Goal: Task Accomplishment & Management: Complete application form

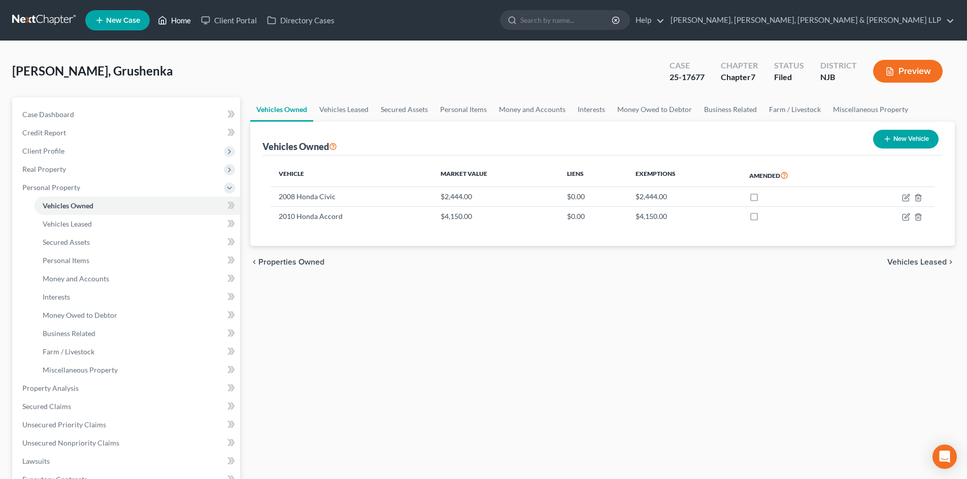
click at [182, 15] on link "Home" at bounding box center [174, 20] width 43 height 18
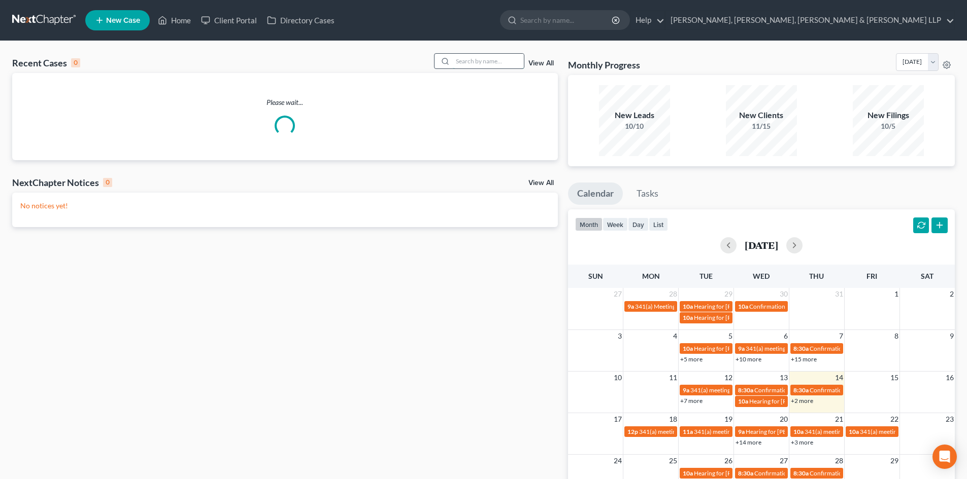
click at [461, 56] on input "search" at bounding box center [488, 61] width 71 height 15
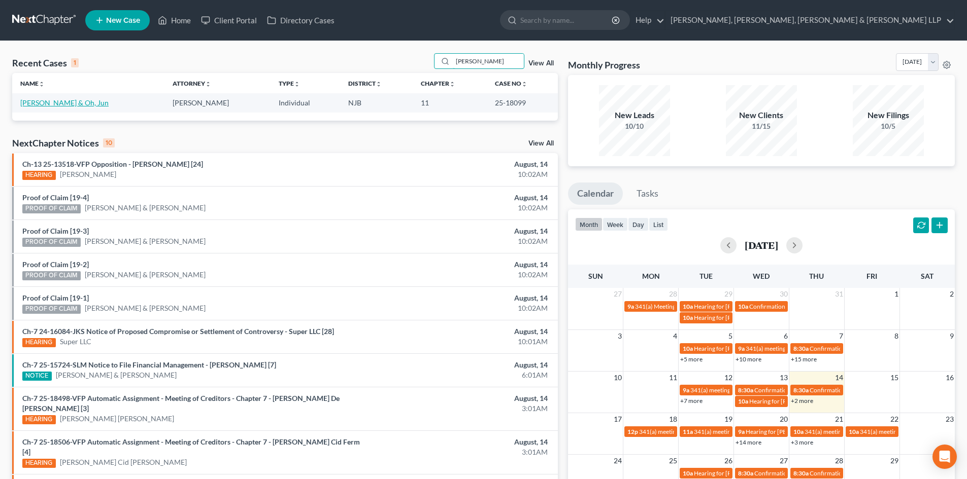
type input "[PERSON_NAME]"
click at [47, 106] on link "[PERSON_NAME] & Oh, Jun" at bounding box center [64, 102] width 88 height 9
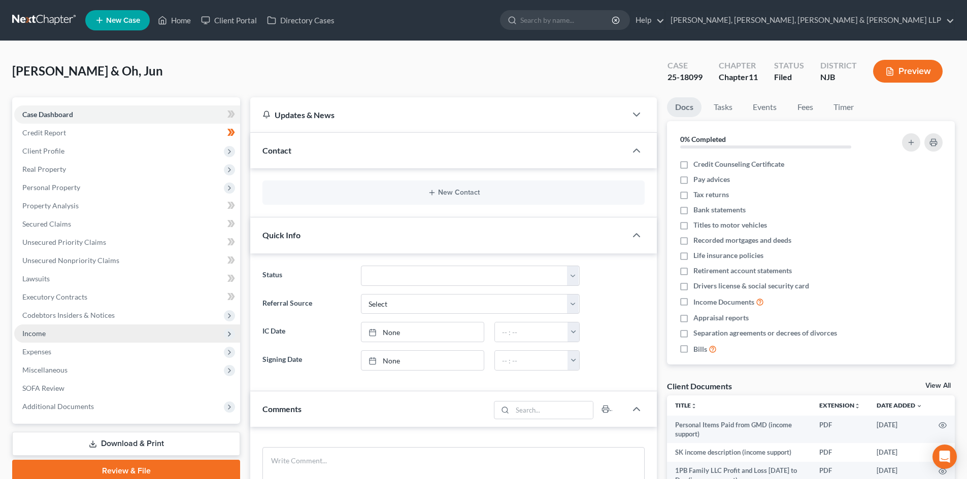
click at [75, 323] on span "Codebtors Insiders & Notices" at bounding box center [127, 315] width 226 height 18
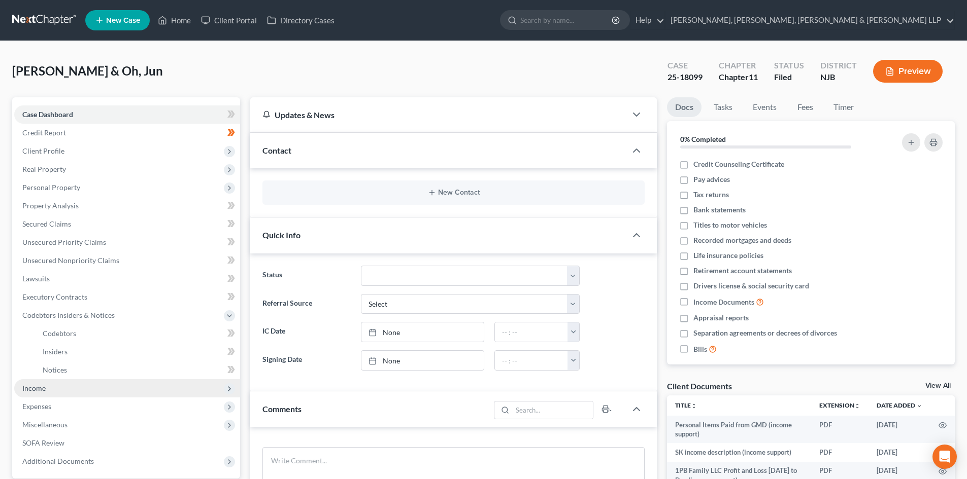
click at [50, 386] on span "Income" at bounding box center [127, 389] width 226 height 18
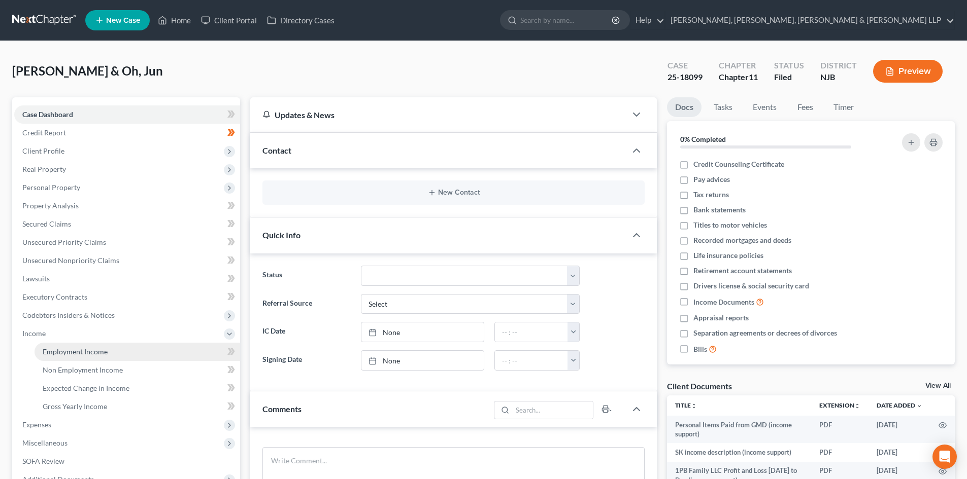
click at [60, 351] on span "Employment Income" at bounding box center [75, 352] width 65 height 9
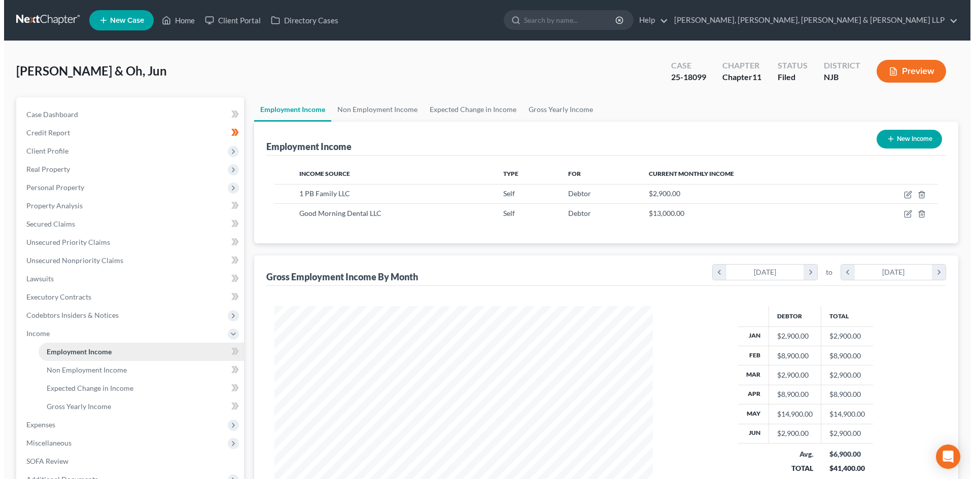
scroll to position [189, 399]
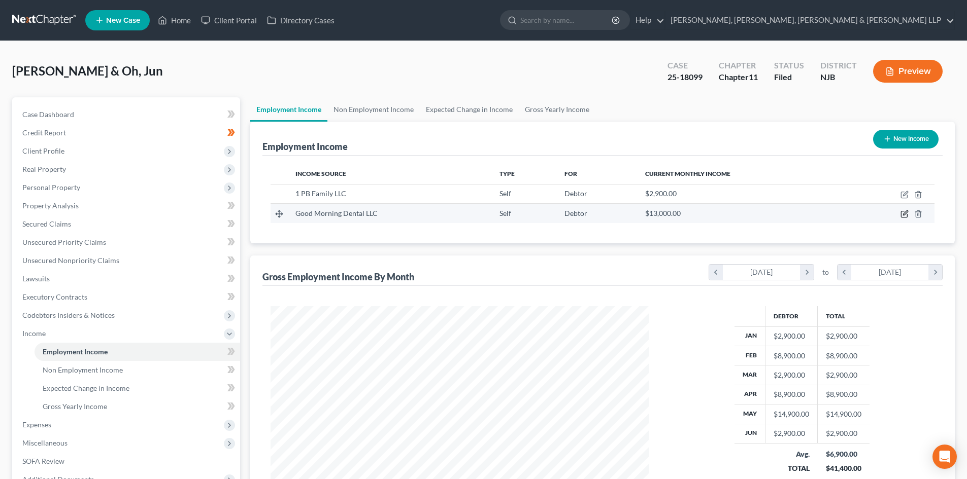
click at [901, 216] on icon "button" at bounding box center [904, 215] width 6 height 6
select select "1"
select select "2"
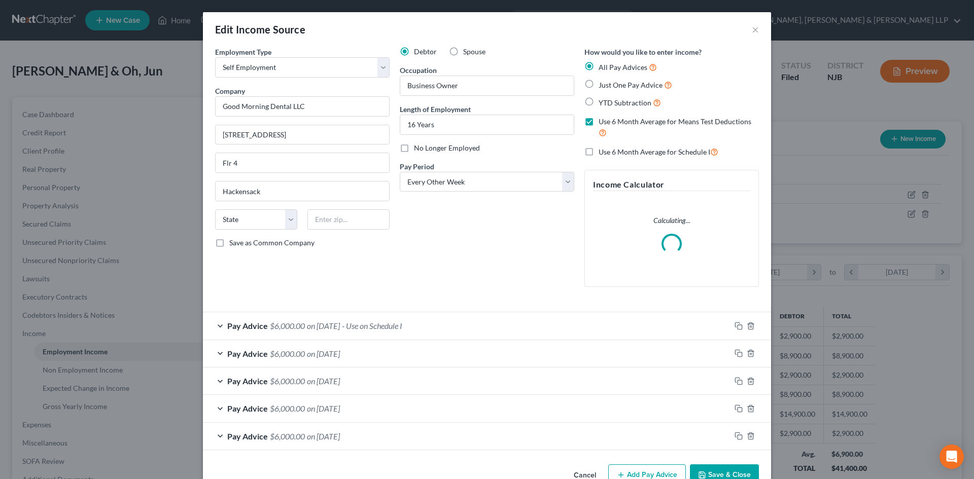
scroll to position [191, 402]
drag, startPoint x: 396, startPoint y: 322, endPoint x: 299, endPoint y: 367, distance: 106.9
click at [396, 322] on span "- Use on Schedule I" at bounding box center [372, 326] width 60 height 10
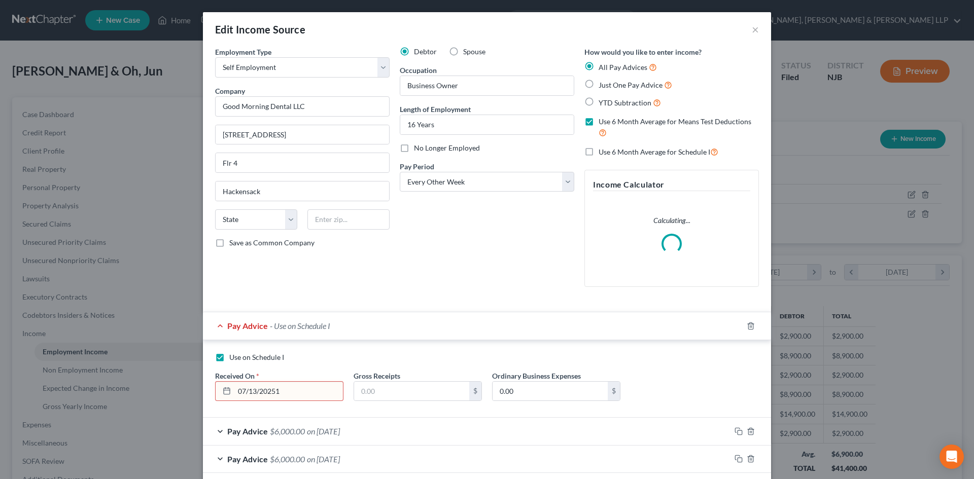
type input "[DATE]"
click at [372, 391] on input "text" at bounding box center [411, 391] width 115 height 19
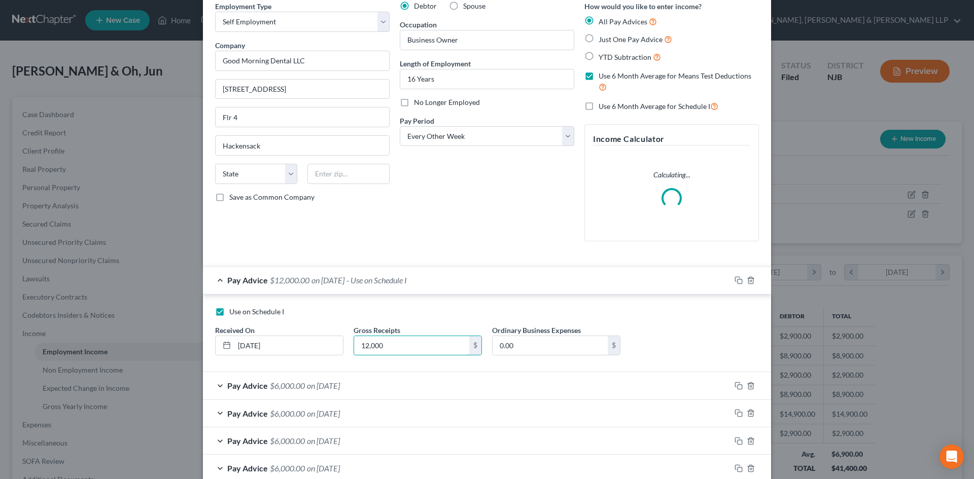
scroll to position [101, 0]
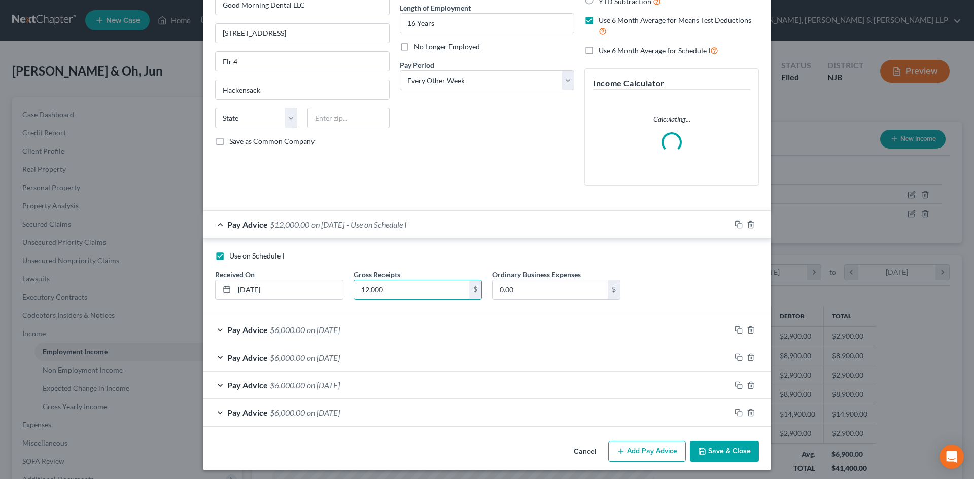
type input "12,000"
click at [358, 334] on div "Pay Advice $6,000.00 on [DATE]" at bounding box center [467, 330] width 528 height 27
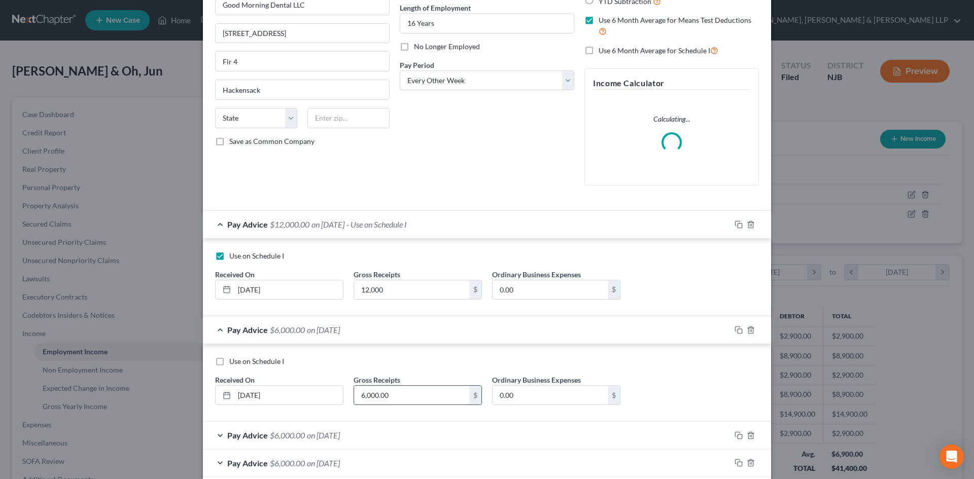
click at [408, 393] on input "6,000.00" at bounding box center [411, 395] width 115 height 19
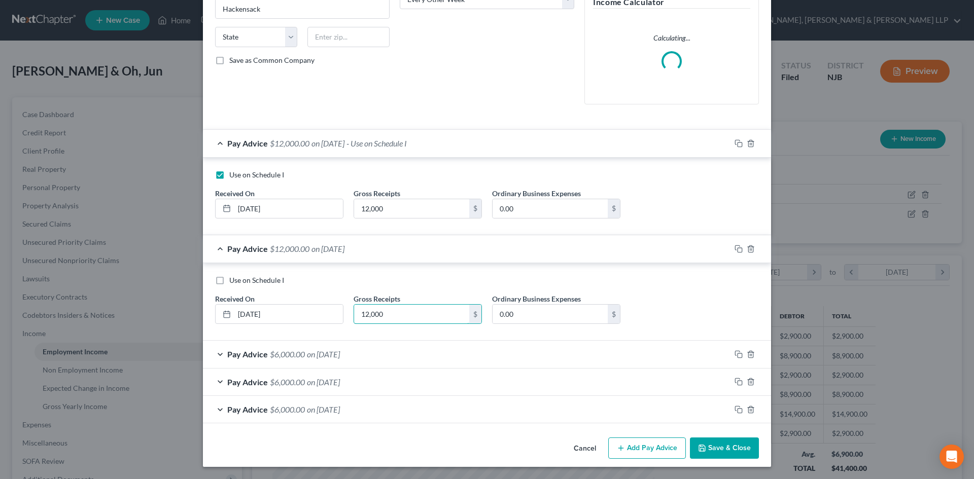
type input "12,000"
click at [411, 350] on div "Pay Advice $6,000.00 on [DATE]" at bounding box center [467, 354] width 528 height 27
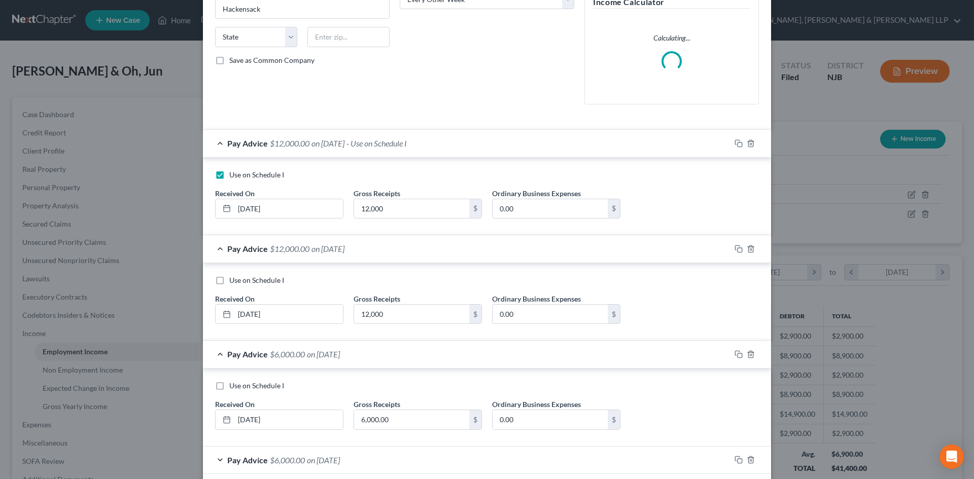
drag, startPoint x: 395, startPoint y: 432, endPoint x: 396, endPoint y: 427, distance: 5.7
click at [395, 432] on div "Use on Schedule I Received On * [DATE] Gross Receipts 6,000.00 $ Ordinary Busin…" at bounding box center [487, 409] width 554 height 57
click at [396, 425] on input "6,000.00" at bounding box center [411, 419] width 115 height 19
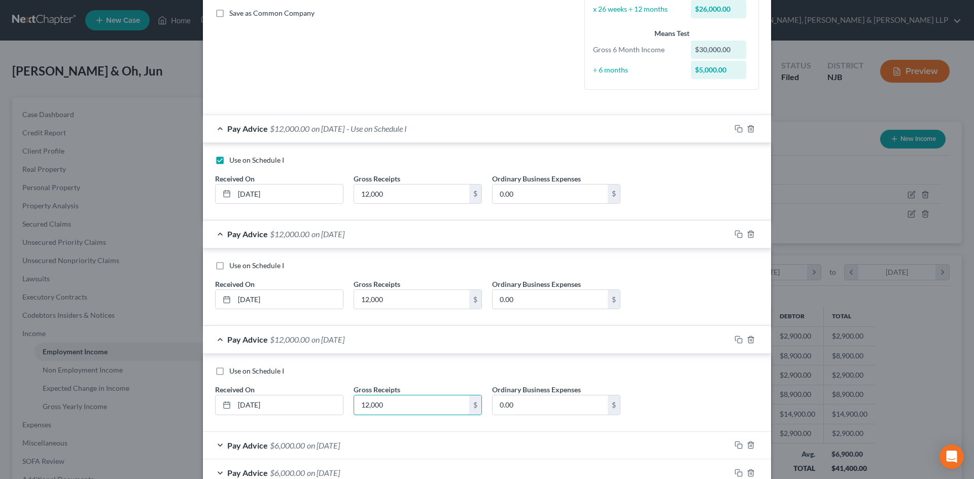
scroll to position [293, 0]
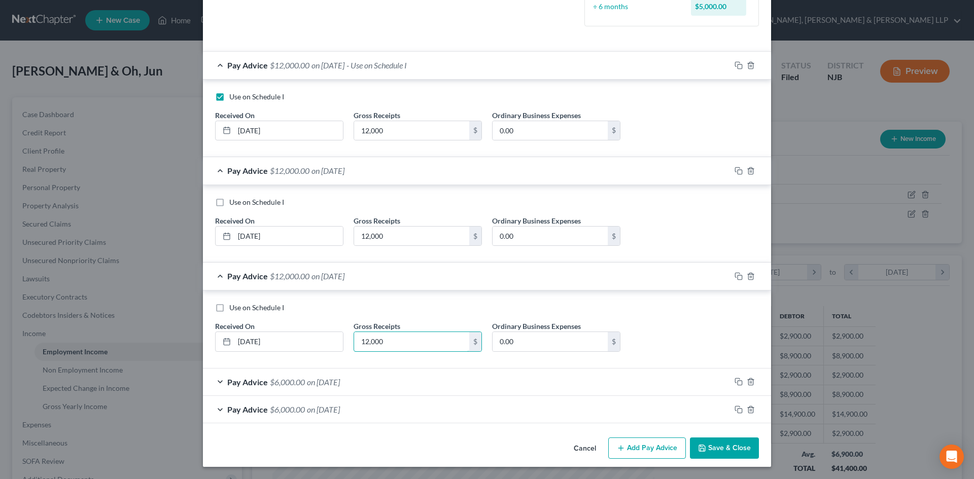
type input "12,000"
click at [414, 383] on div "Pay Advice $6,000.00 on [DATE]" at bounding box center [467, 382] width 528 height 27
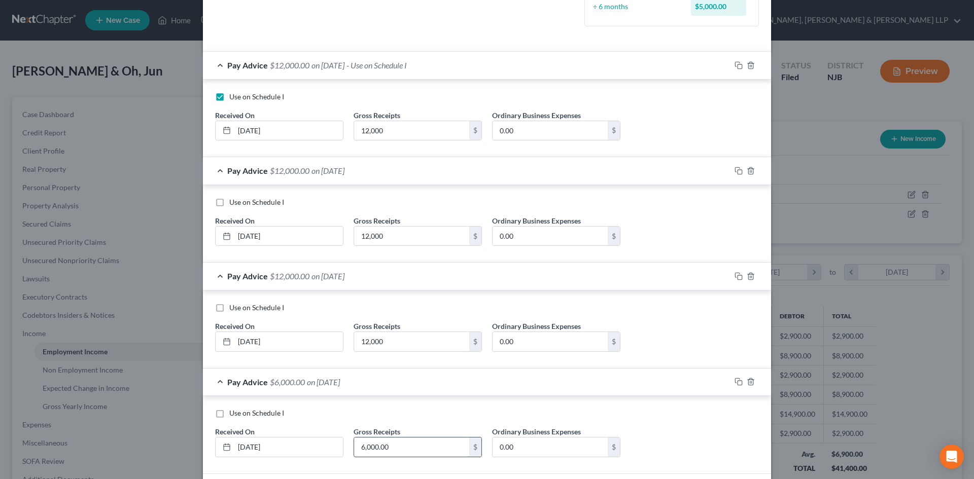
click at [415, 443] on input "6,000.00" at bounding box center [411, 447] width 115 height 19
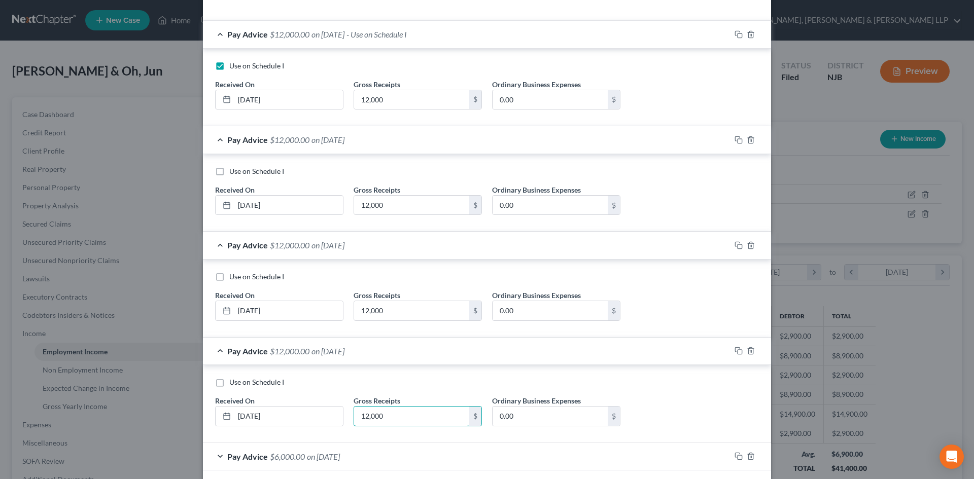
scroll to position [371, 0]
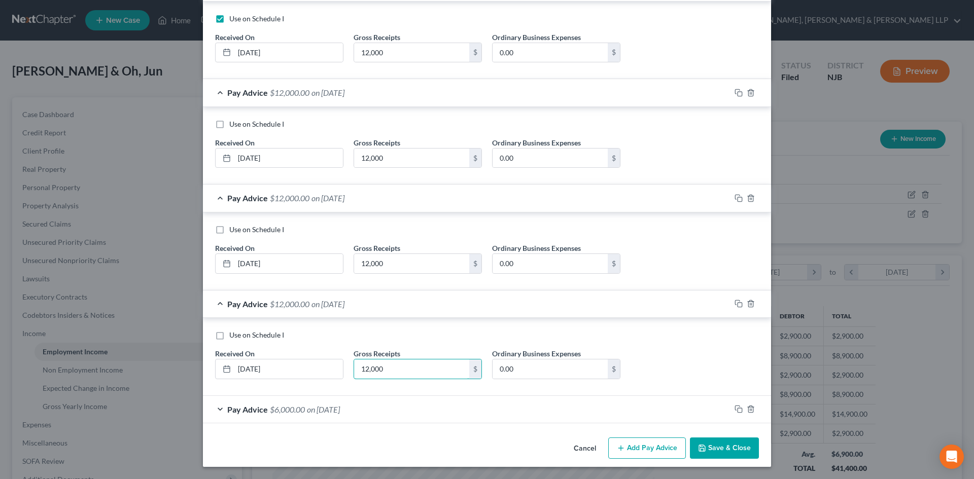
type input "12,000"
click at [419, 400] on div "Pay Advice $6,000.00 on [DATE]" at bounding box center [467, 409] width 528 height 27
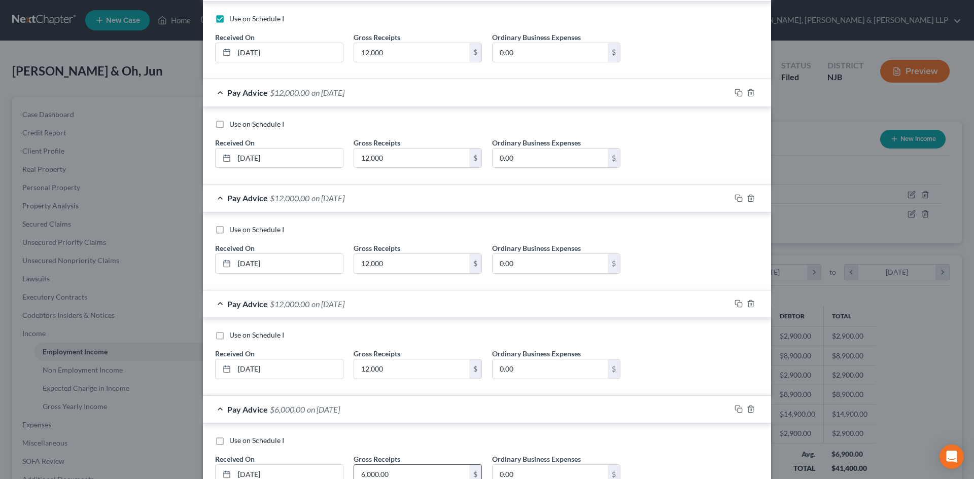
click at [406, 474] on input "6,000.00" at bounding box center [411, 474] width 115 height 19
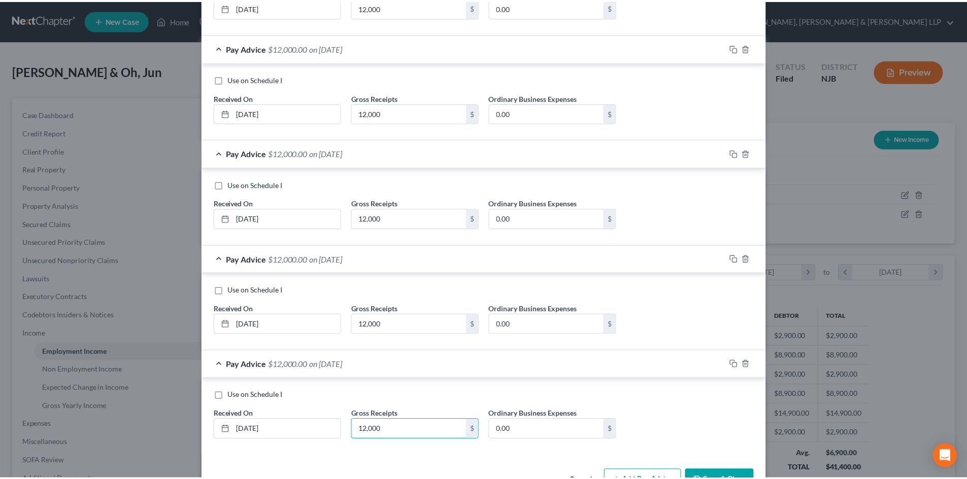
scroll to position [449, 0]
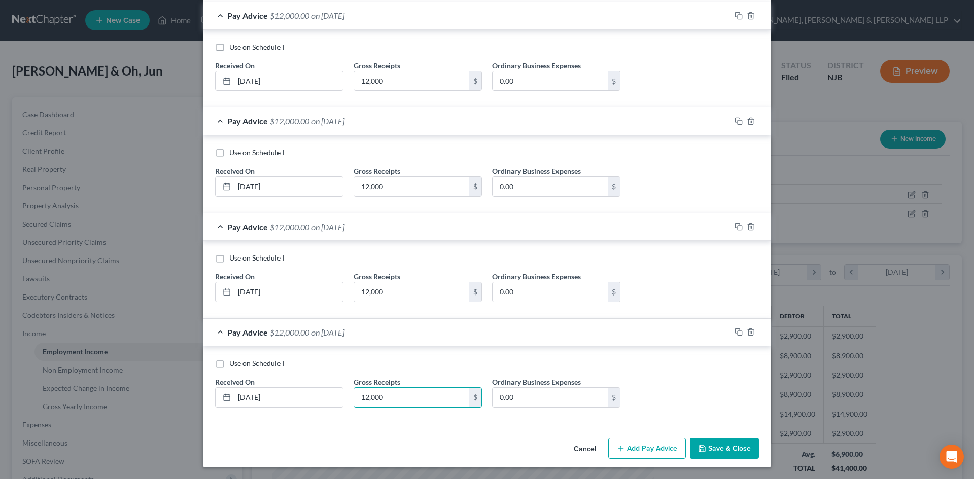
type input "12,000"
click at [712, 451] on button "Save & Close" at bounding box center [724, 448] width 69 height 21
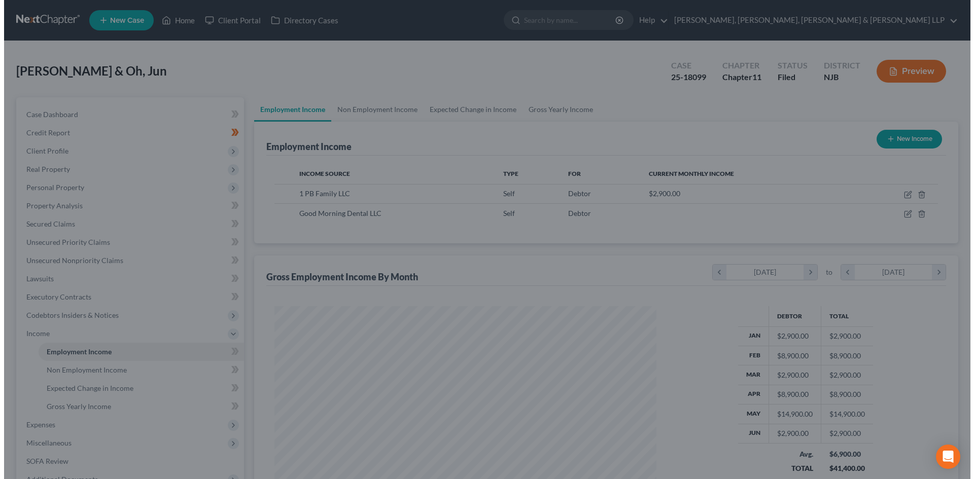
scroll to position [507193, 506984]
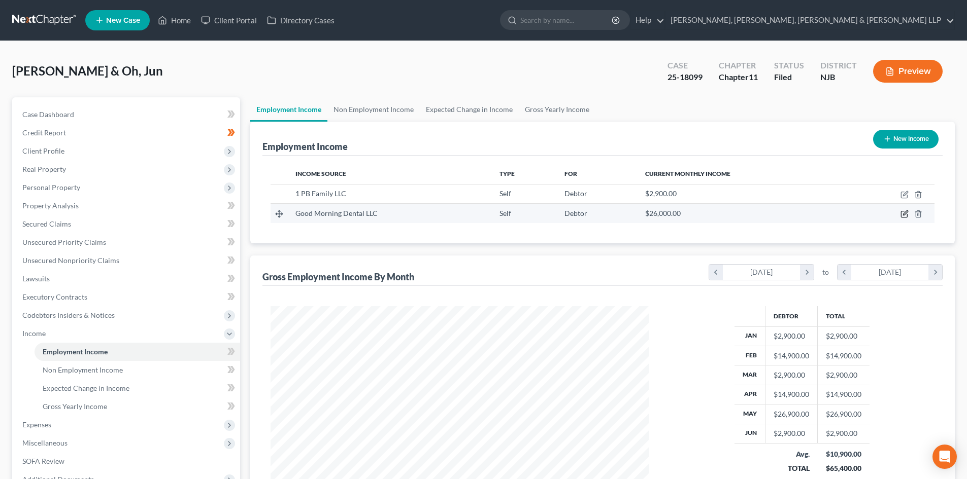
click at [903, 214] on icon "button" at bounding box center [905, 213] width 5 height 5
select select "1"
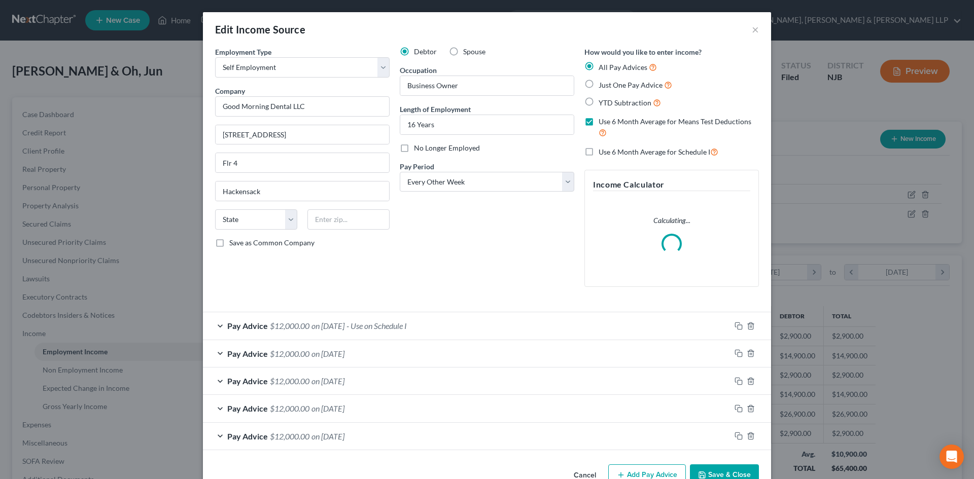
scroll to position [191, 402]
drag, startPoint x: 518, startPoint y: 184, endPoint x: 511, endPoint y: 191, distance: 10.0
click at [518, 184] on select "Select Monthly Twice Monthly Every Other Week Weekly" at bounding box center [487, 182] width 175 height 20
click at [400, 172] on select "Select Monthly Twice Monthly Every Other Week Weekly" at bounding box center [487, 182] width 175 height 20
click at [465, 176] on select "Select Monthly Twice Monthly Every Other Week Weekly" at bounding box center [487, 182] width 175 height 20
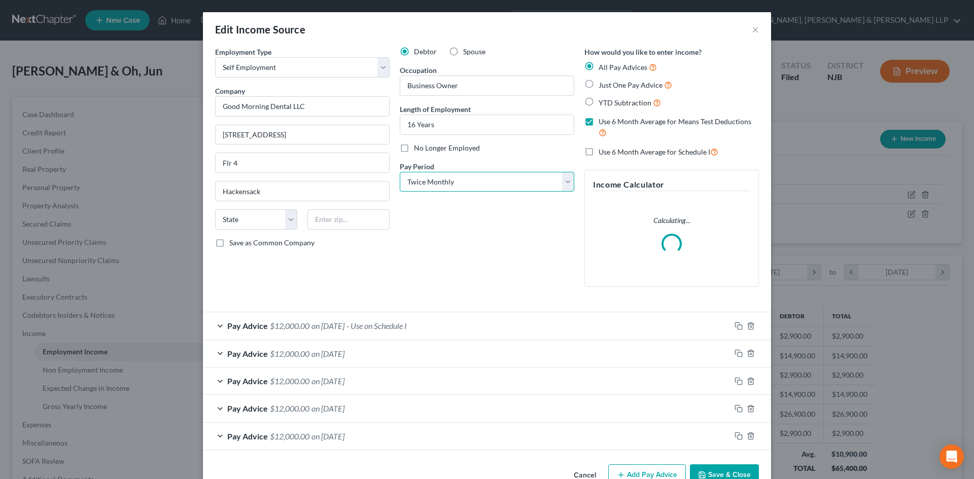
click at [400, 172] on select "Select Monthly Twice Monthly Every Other Week Weekly" at bounding box center [487, 182] width 175 height 20
drag, startPoint x: 451, startPoint y: 172, endPoint x: 449, endPoint y: 182, distance: 10.0
click at [451, 172] on select "Select Monthly Twice Monthly Every Other Week Weekly" at bounding box center [487, 182] width 175 height 20
select select "0"
click at [400, 172] on select "Select Monthly Twice Monthly Every Other Week Weekly" at bounding box center [487, 182] width 175 height 20
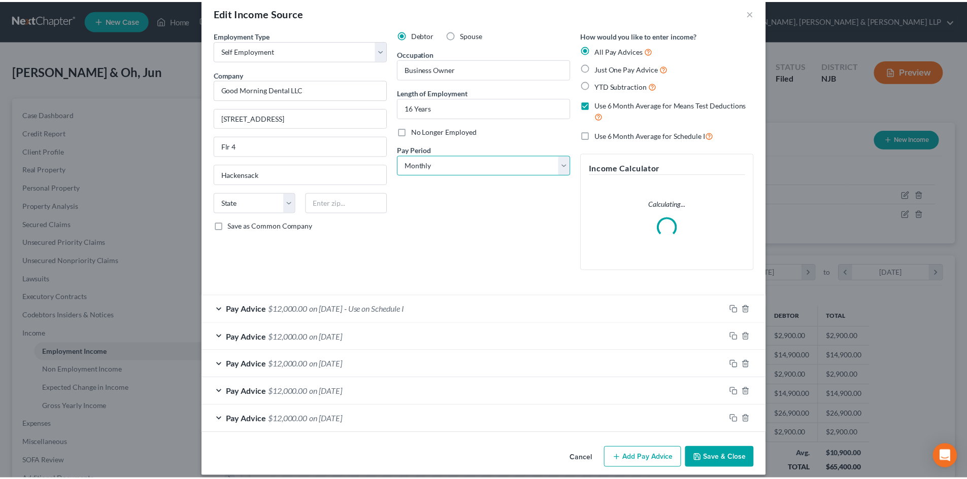
scroll to position [26, 0]
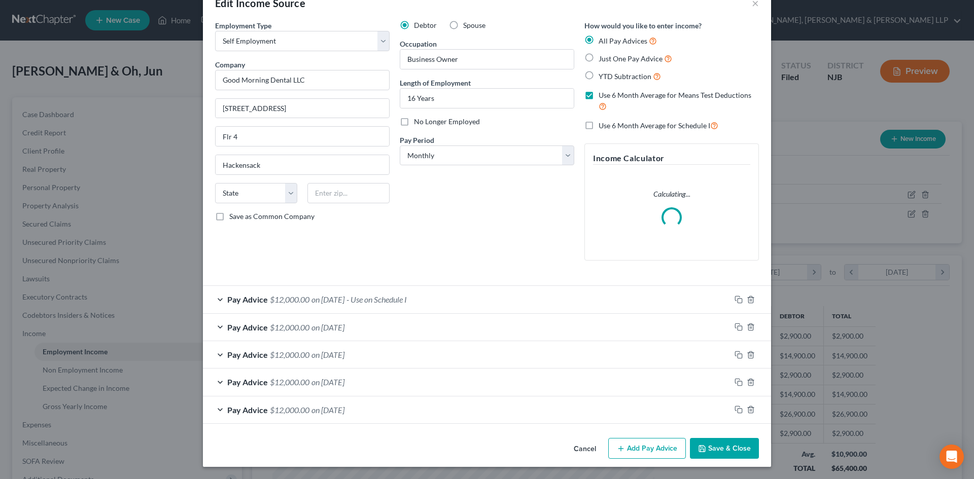
click at [721, 452] on button "Save & Close" at bounding box center [724, 448] width 69 height 21
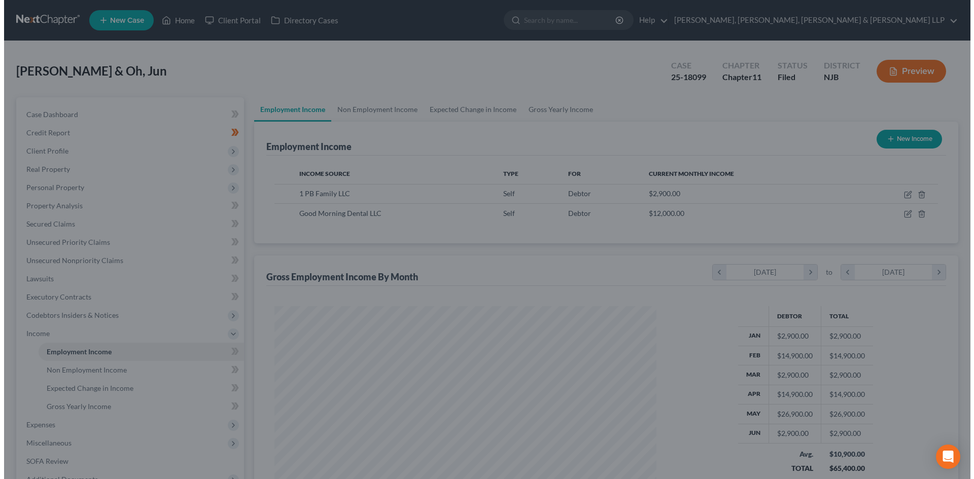
scroll to position [507193, 506984]
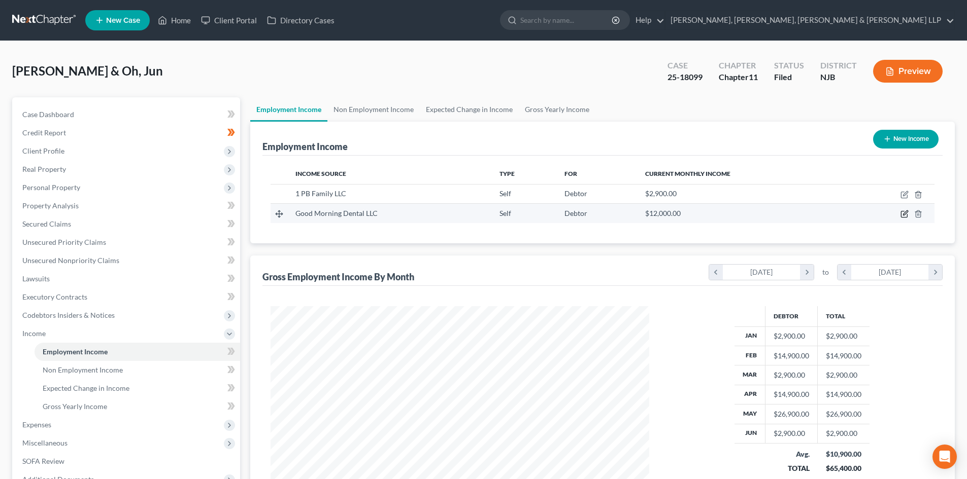
click at [903, 214] on icon "button" at bounding box center [904, 214] width 8 height 8
select select "1"
select select "0"
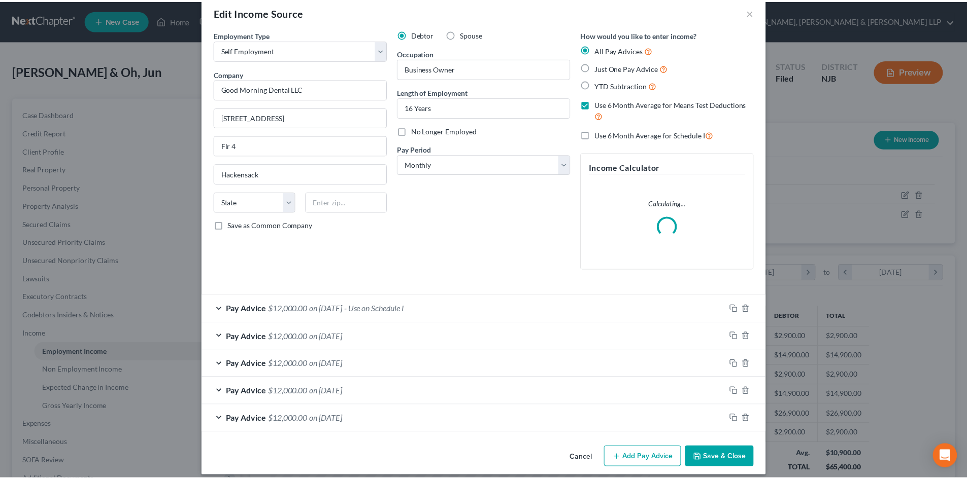
scroll to position [26, 0]
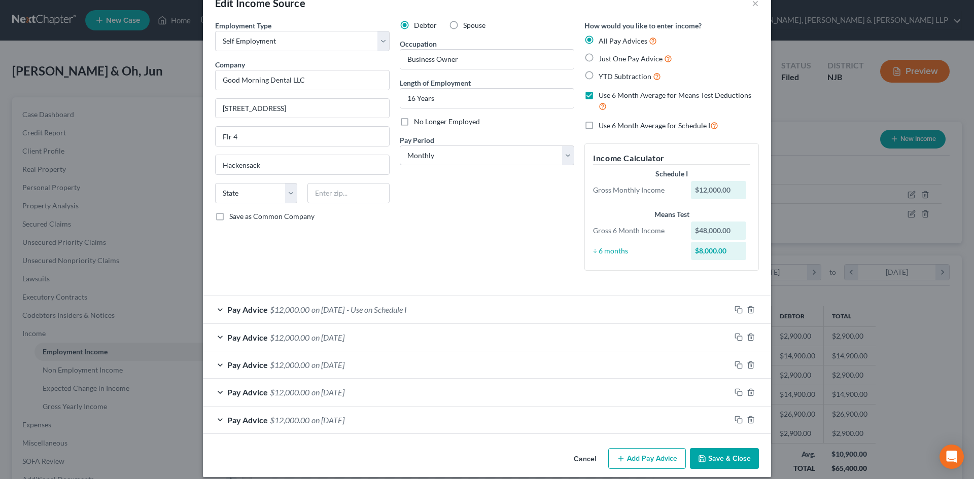
click at [714, 463] on button "Save & Close" at bounding box center [724, 459] width 69 height 21
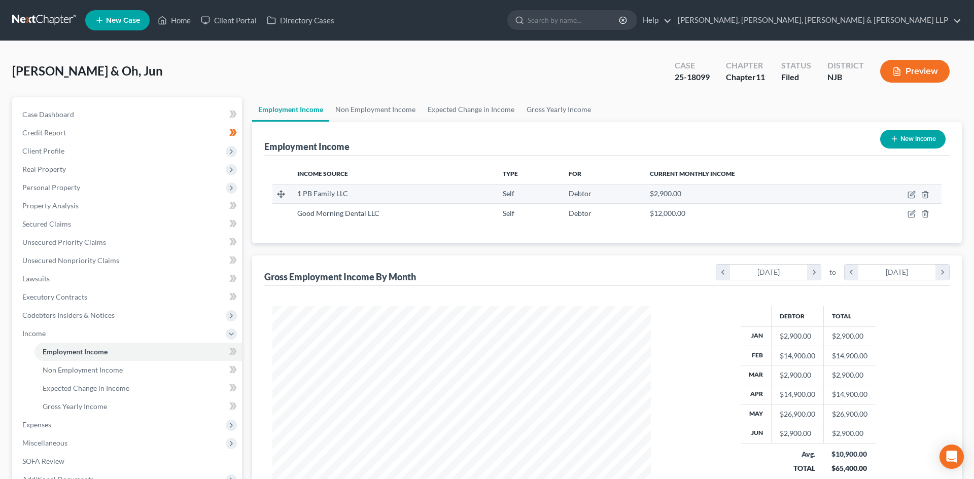
scroll to position [507193, 506984]
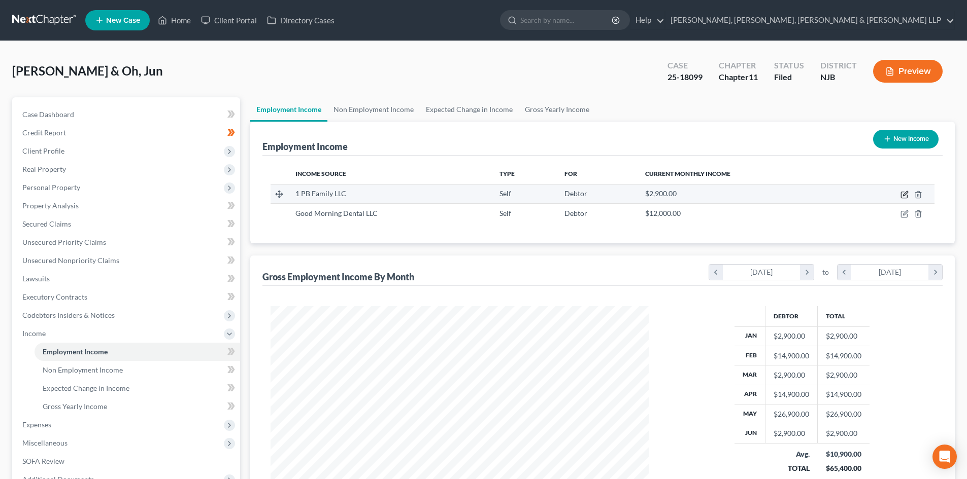
click at [902, 192] on icon "button" at bounding box center [904, 195] width 6 height 6
select select "1"
select select "33"
select select "0"
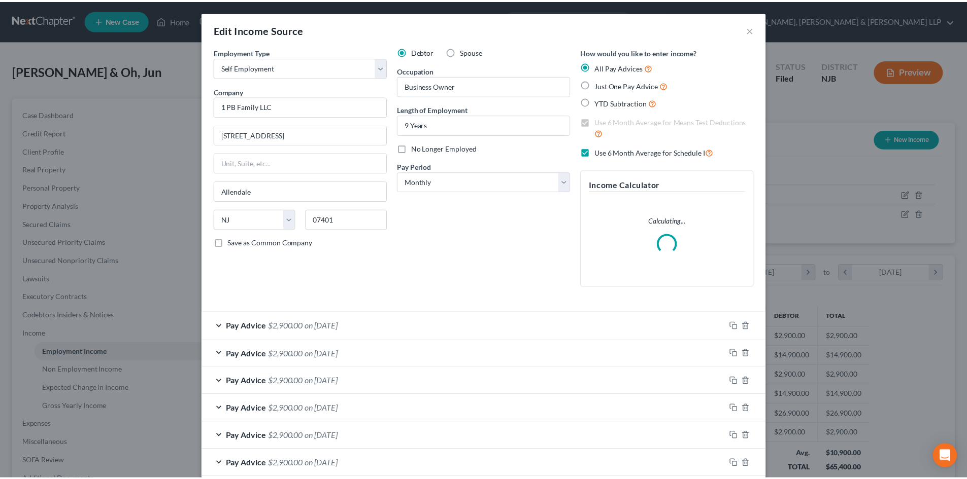
scroll to position [54, 0]
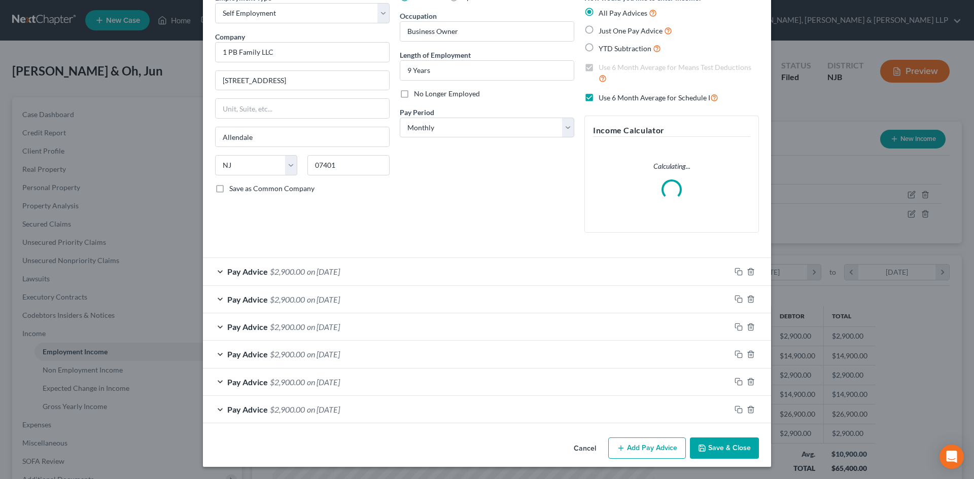
click at [721, 442] on button "Save & Close" at bounding box center [724, 448] width 69 height 21
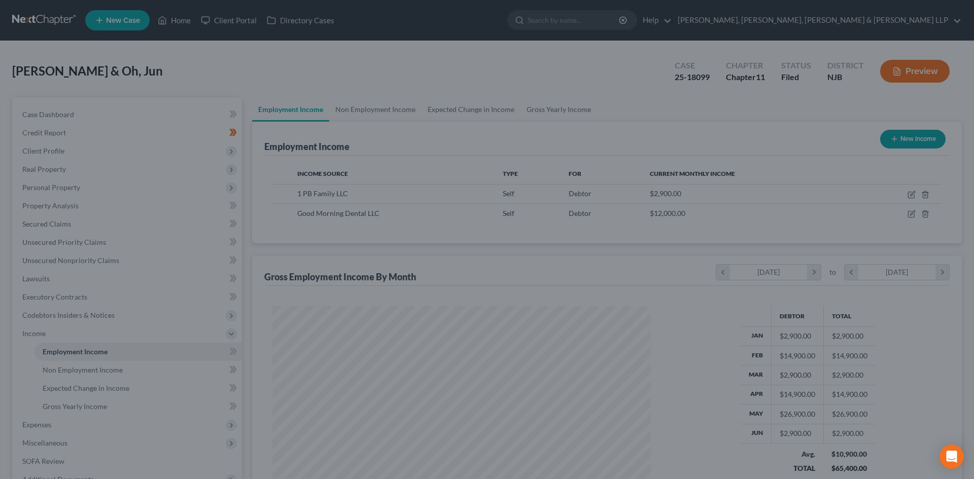
scroll to position [507193, 506984]
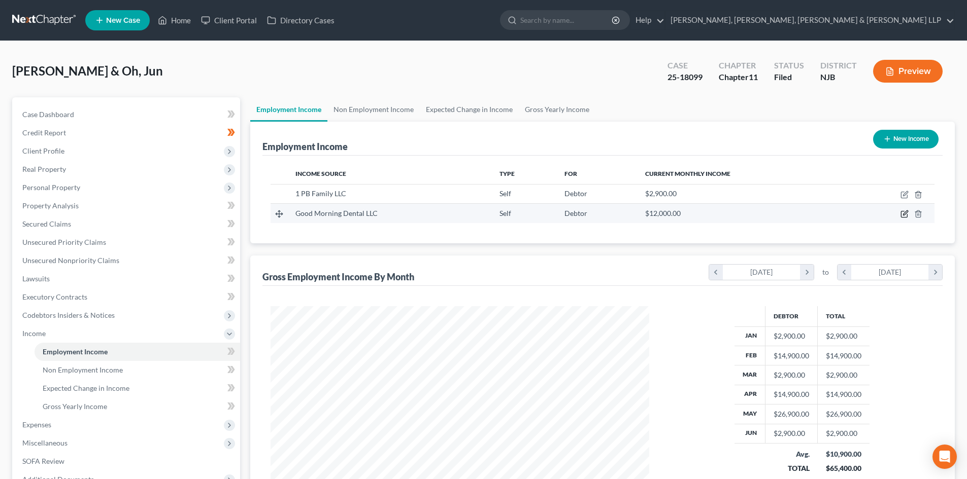
click at [906, 211] on icon "button" at bounding box center [904, 214] width 8 height 8
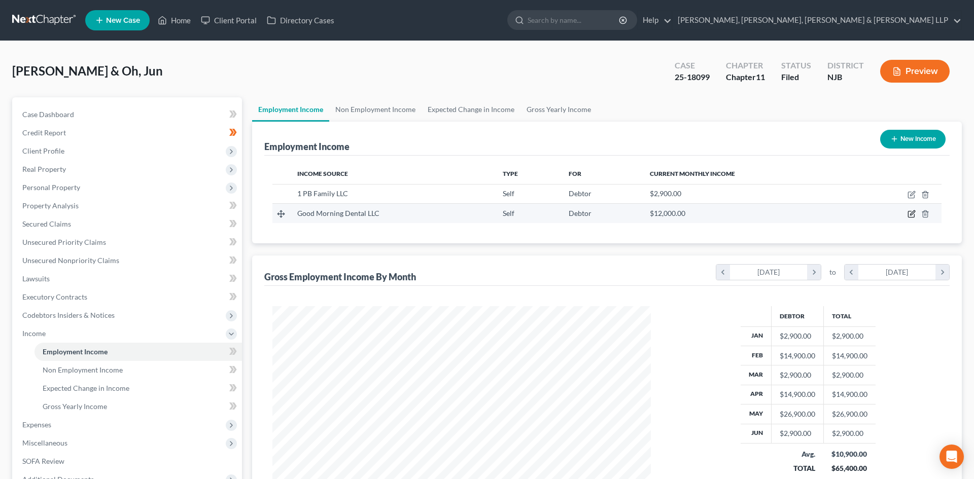
select select "1"
select select "0"
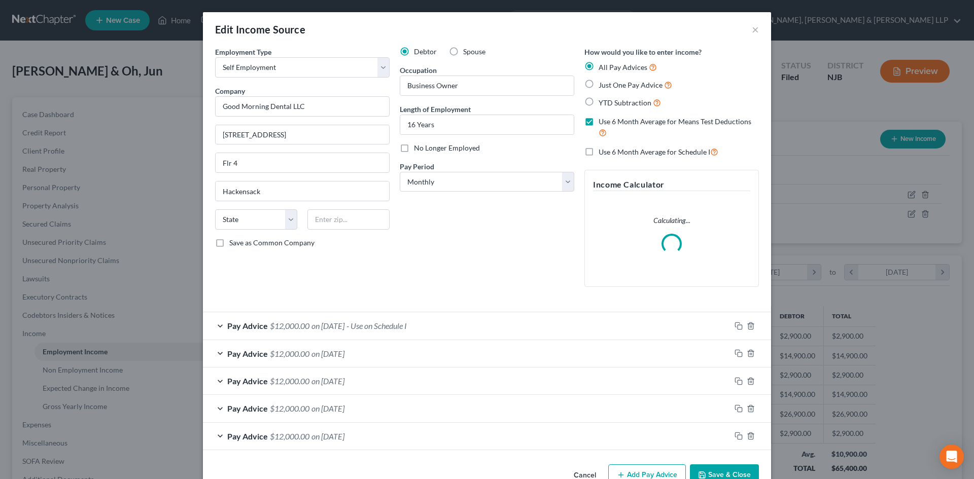
scroll to position [191, 402]
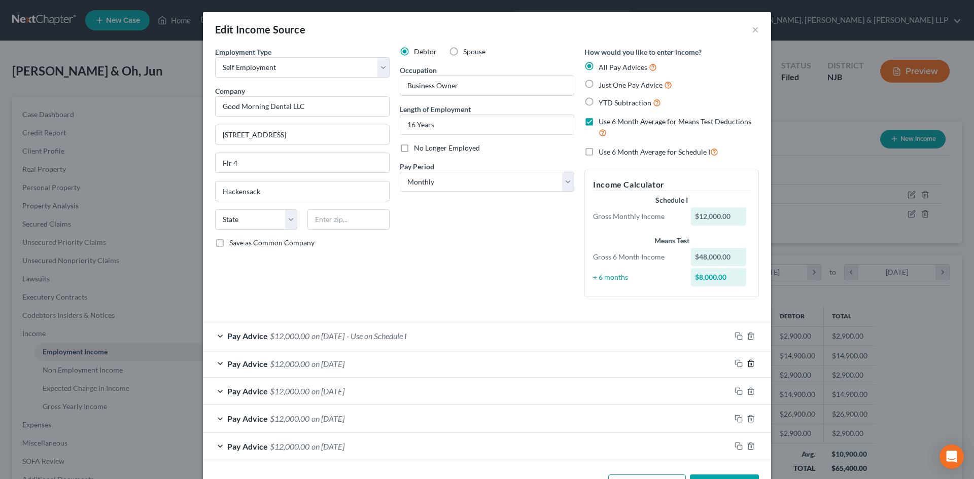
click at [751, 364] on line "button" at bounding box center [751, 365] width 0 height 2
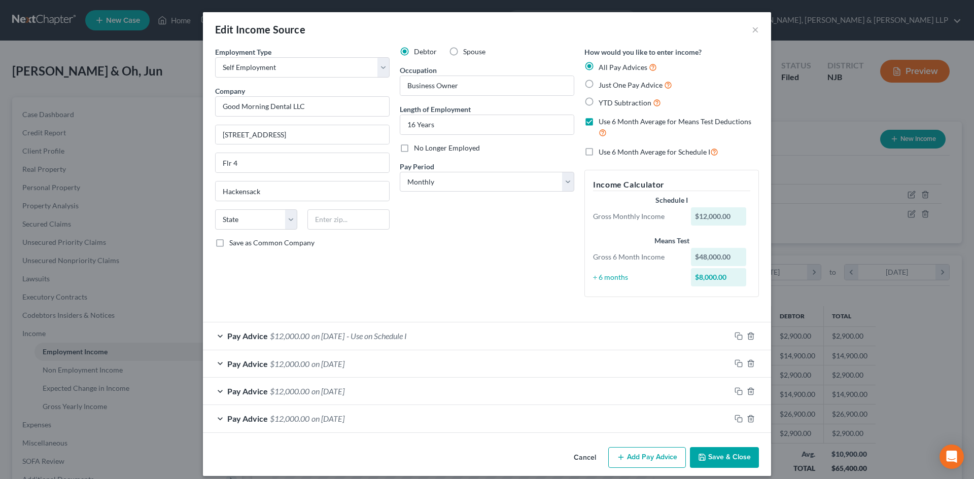
click at [666, 452] on button "Add Pay Advice" at bounding box center [647, 458] width 78 height 21
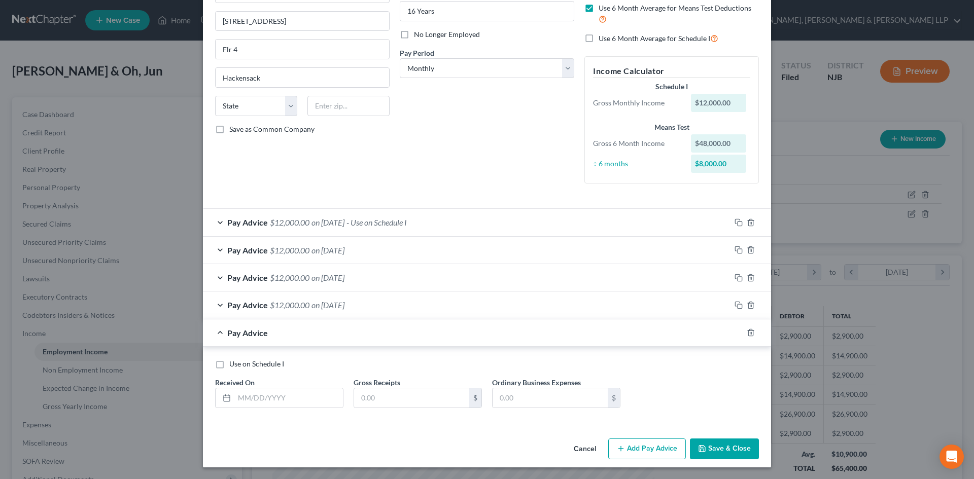
scroll to position [114, 0]
click at [274, 398] on input "text" at bounding box center [288, 397] width 109 height 19
type input "[DATE]"
click at [399, 403] on input "text" at bounding box center [411, 397] width 115 height 19
type input "12,000"
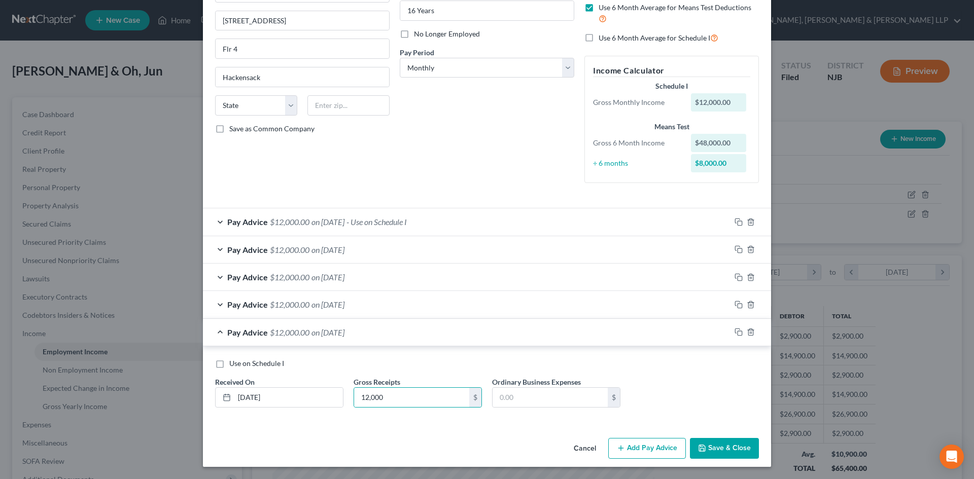
click at [636, 438] on button "Add Pay Advice" at bounding box center [647, 448] width 78 height 21
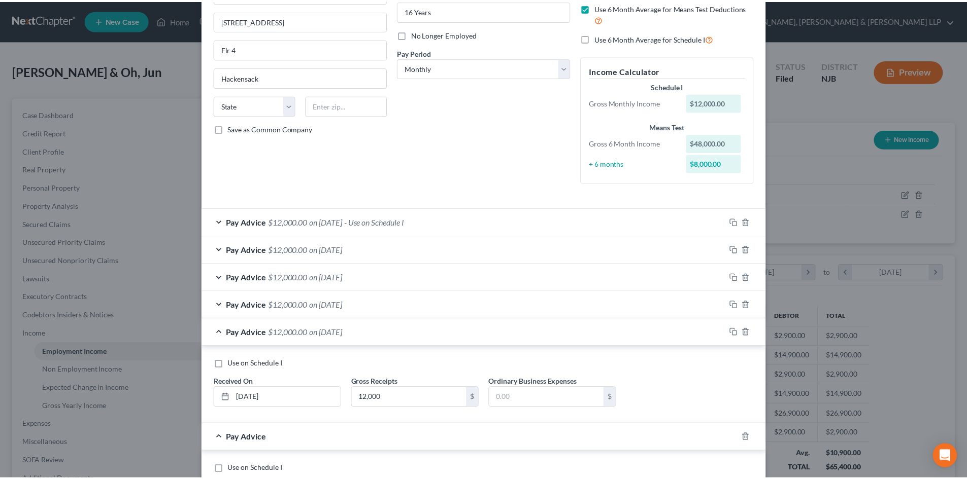
scroll to position [220, 0]
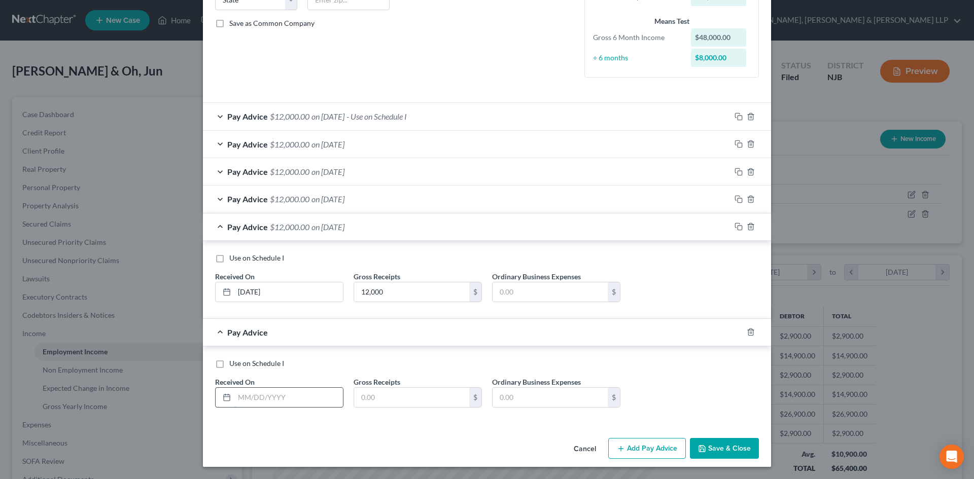
click at [296, 406] on input "text" at bounding box center [288, 397] width 109 height 19
type input "[DATE]"
click at [392, 390] on input "text" at bounding box center [411, 397] width 115 height 19
type input "12,000"
click at [733, 448] on button "Save & Close" at bounding box center [724, 448] width 69 height 21
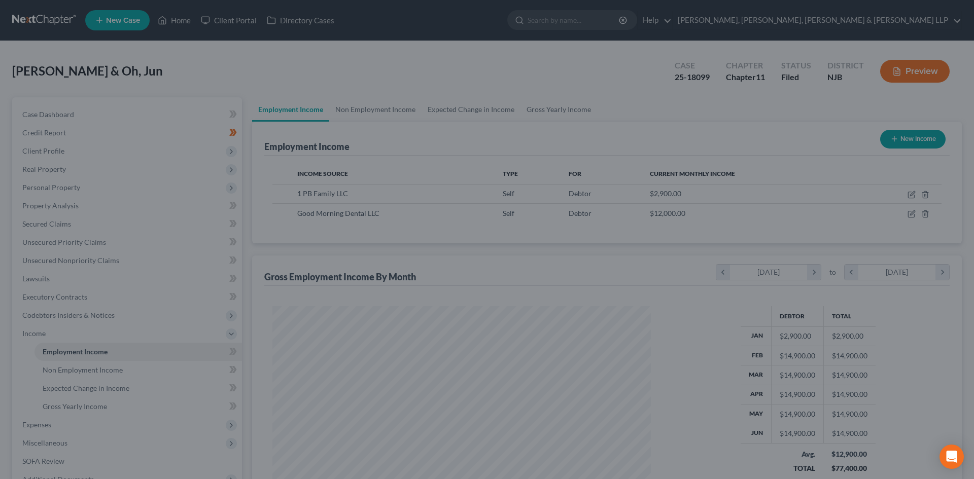
scroll to position [507193, 506984]
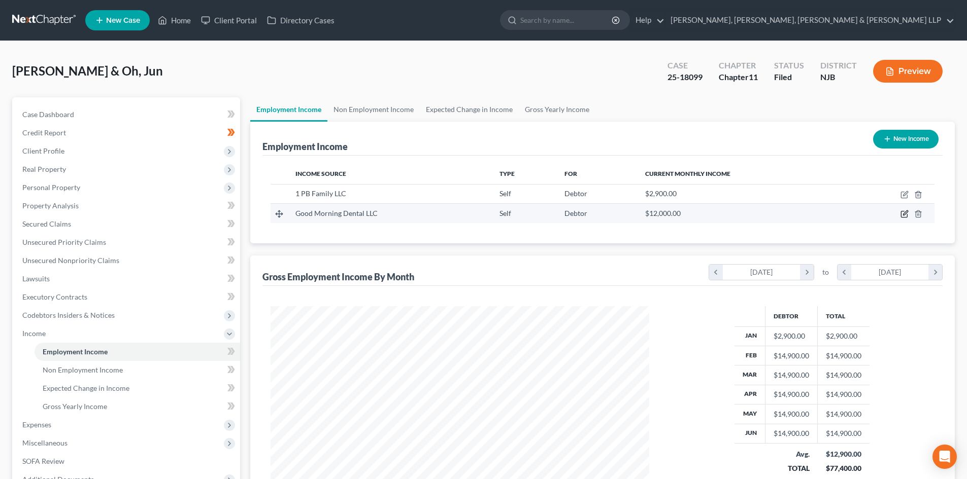
click at [903, 213] on icon "button" at bounding box center [904, 214] width 8 height 8
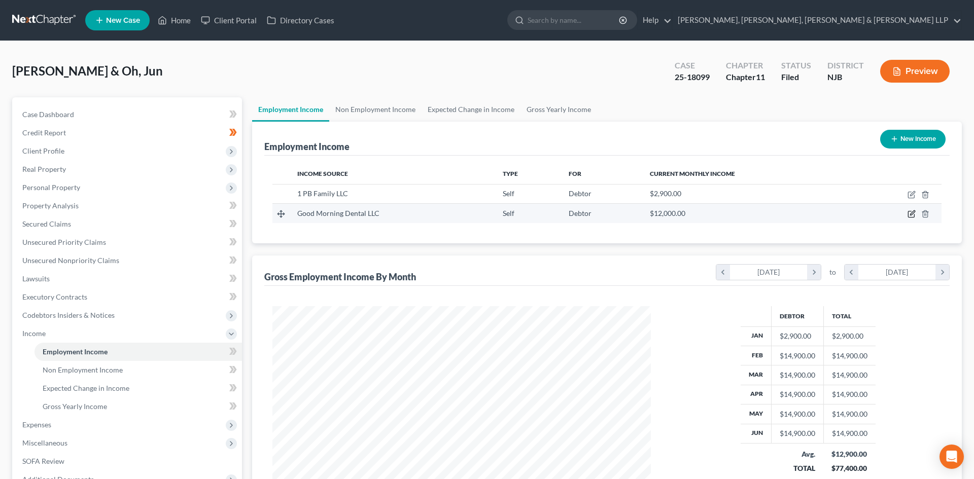
select select "1"
select select "0"
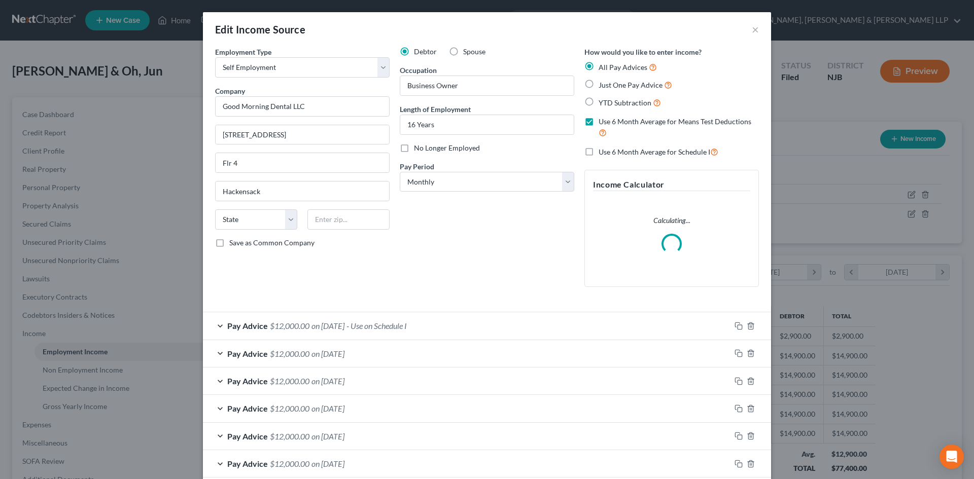
scroll to position [191, 402]
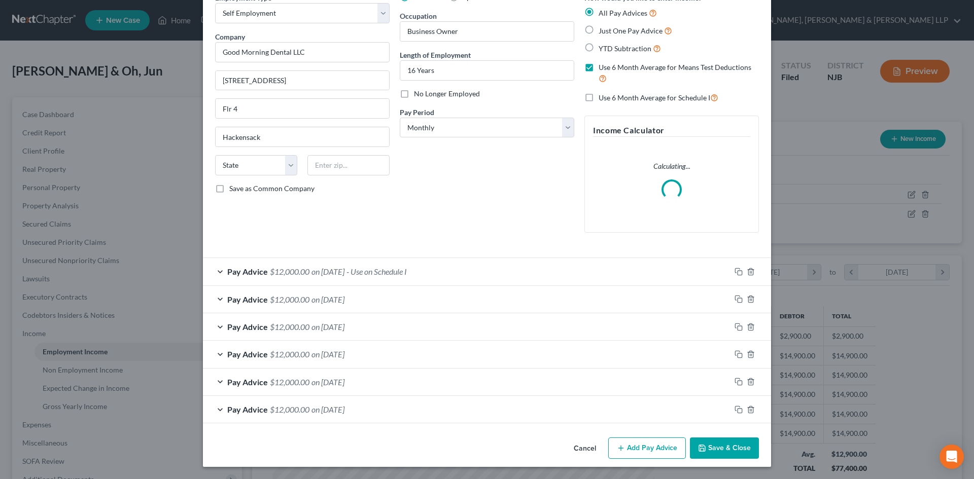
click at [651, 448] on button "Add Pay Advice" at bounding box center [647, 448] width 78 height 21
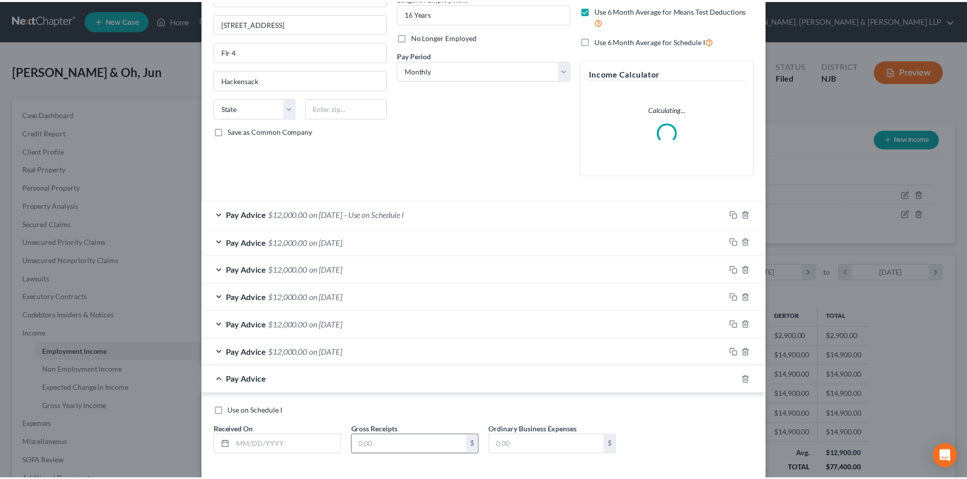
scroll to position [159, 0]
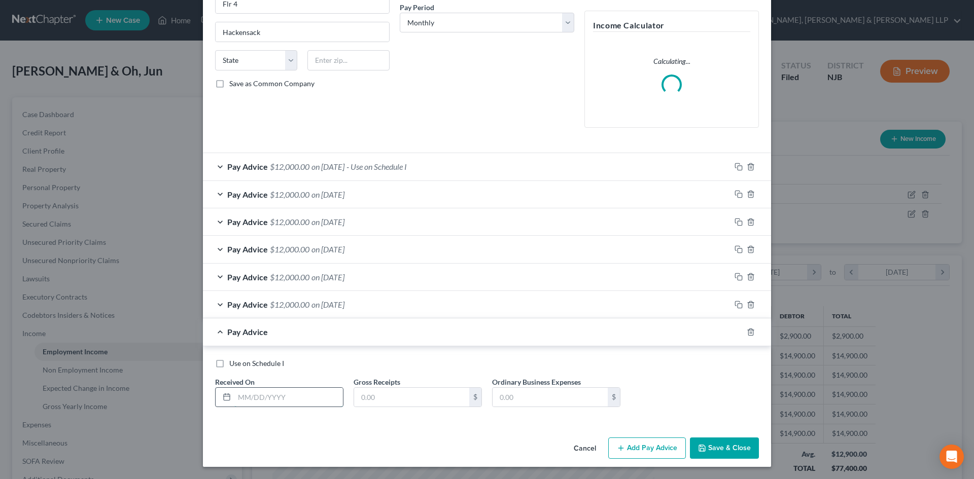
click at [259, 404] on input "text" at bounding box center [288, 397] width 109 height 19
type input "[DATE]"
click at [397, 397] on input "text" at bounding box center [411, 397] width 115 height 19
type input "12,000"
click at [702, 450] on icon "button" at bounding box center [702, 448] width 6 height 6
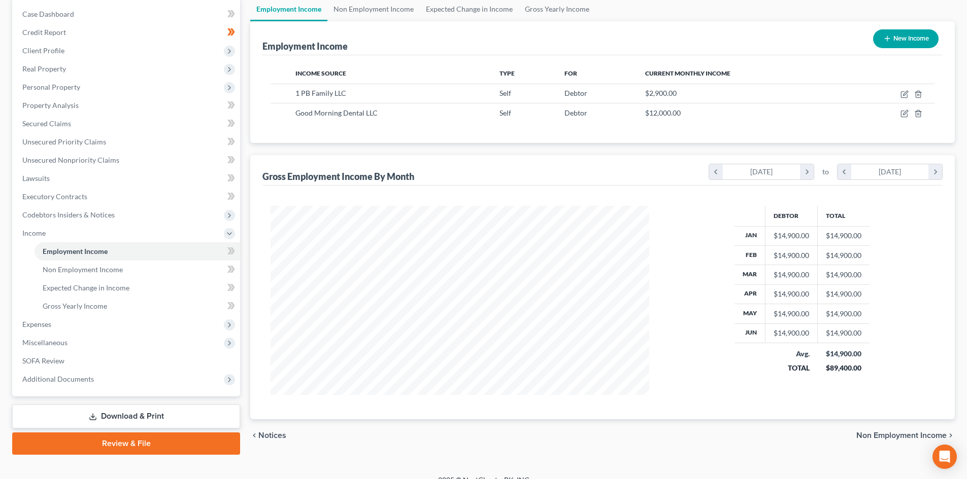
scroll to position [101, 0]
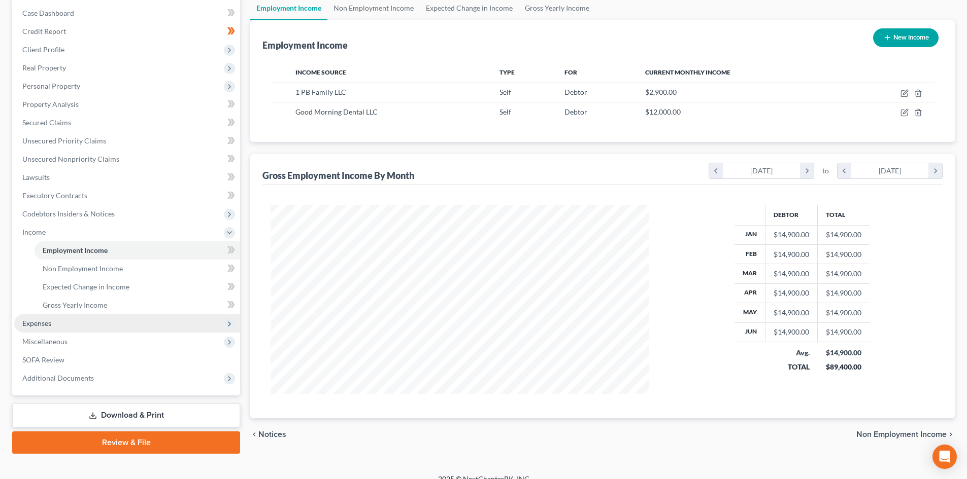
click at [54, 319] on span "Expenses" at bounding box center [127, 324] width 226 height 18
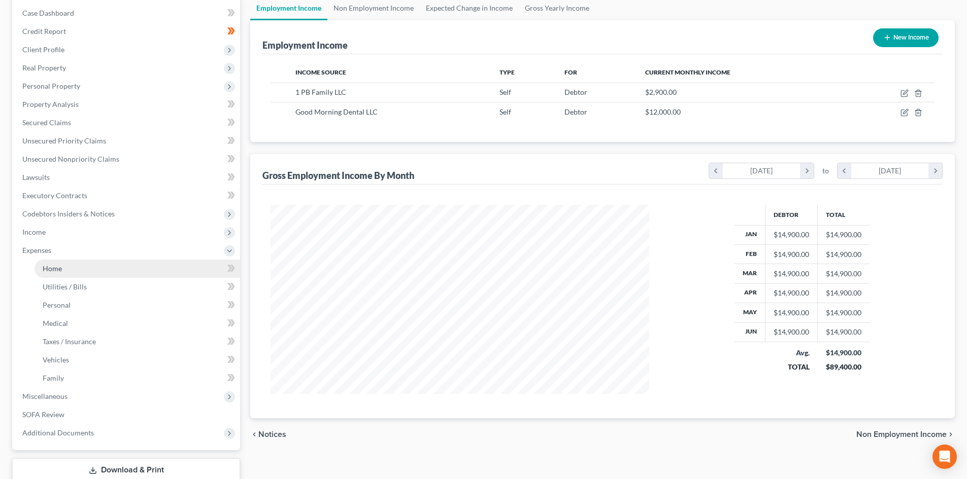
click at [51, 270] on span "Home" at bounding box center [52, 268] width 19 height 9
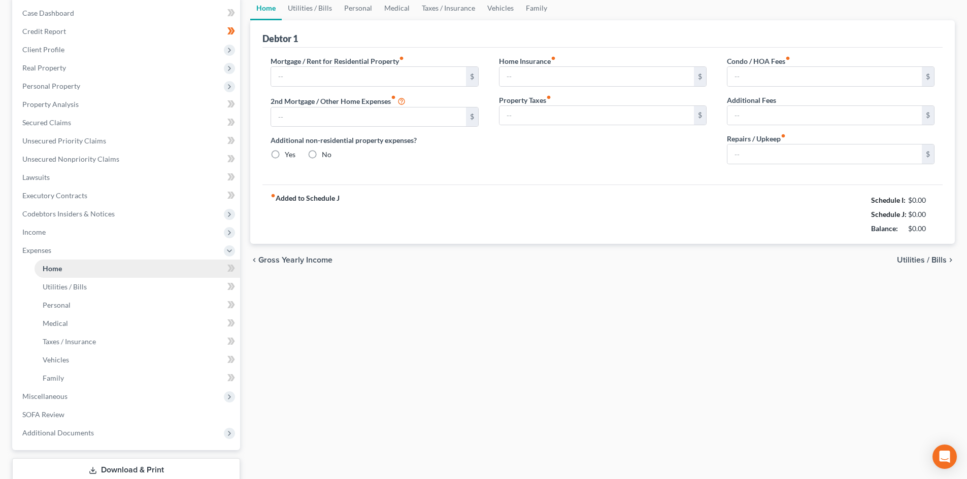
type input "2,900.00"
type input "0.00"
radio input "true"
type input "0.00"
type input "1,900.00"
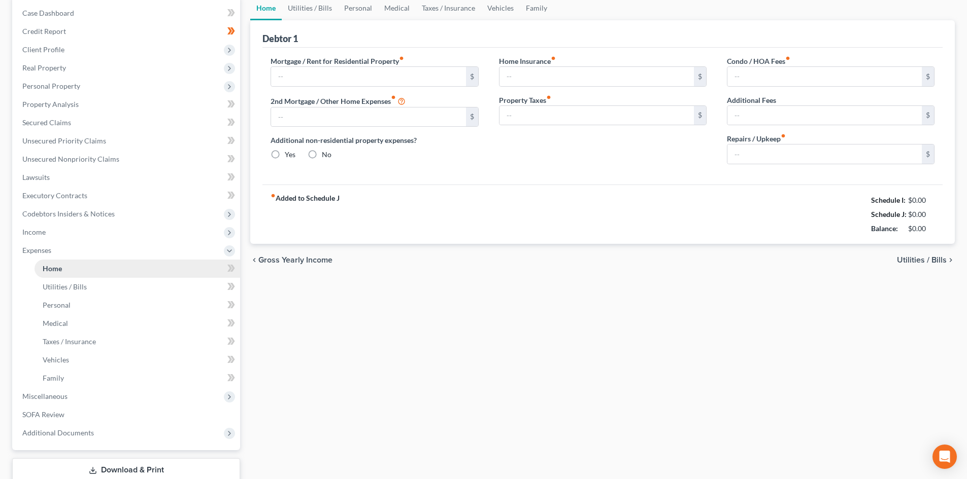
type input "0.00"
type input "300.00"
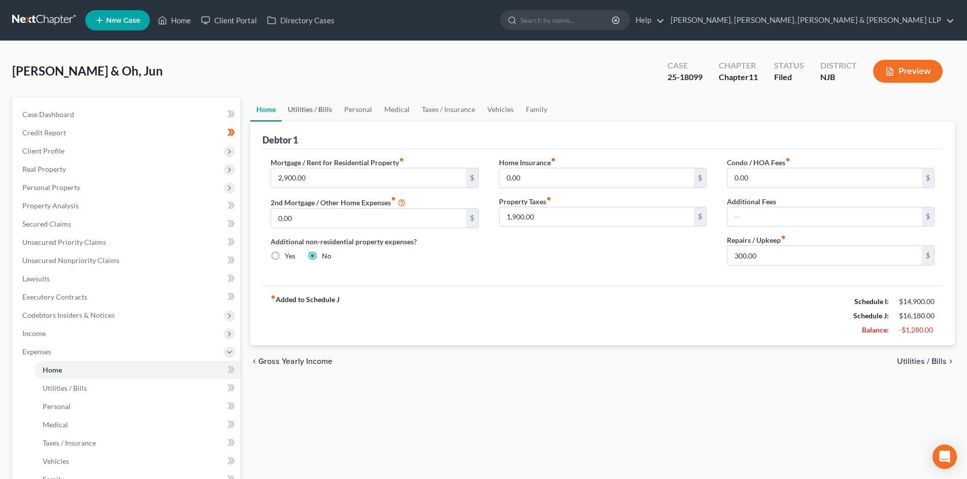
click at [321, 107] on link "Utilities / Bills" at bounding box center [310, 109] width 56 height 24
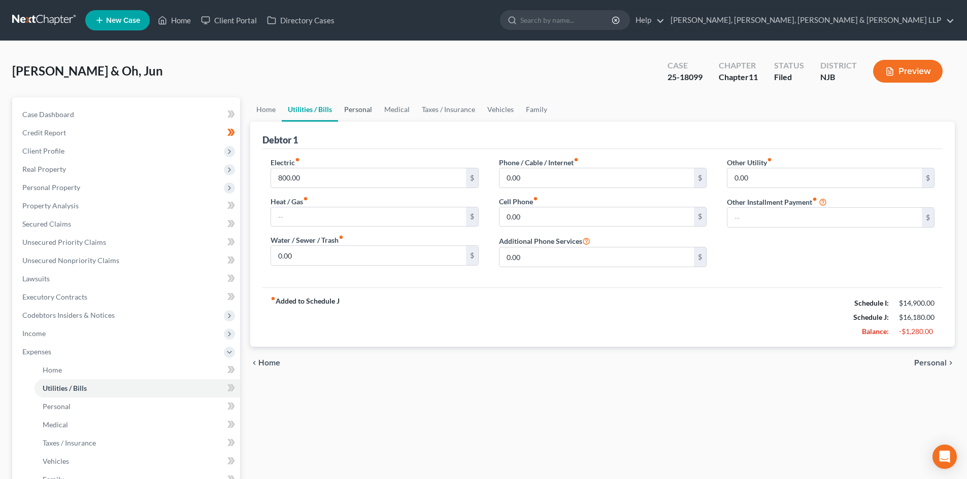
click at [363, 109] on link "Personal" at bounding box center [358, 109] width 40 height 24
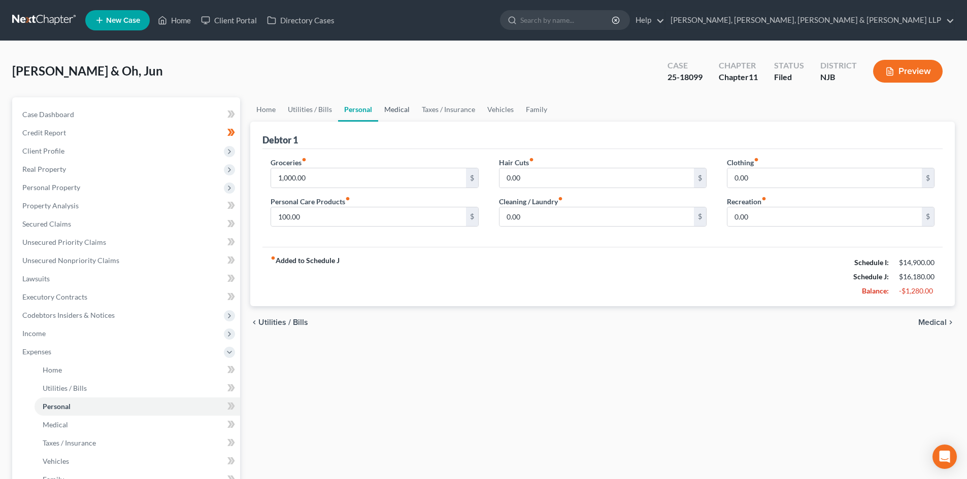
click at [396, 109] on link "Medical" at bounding box center [397, 109] width 38 height 24
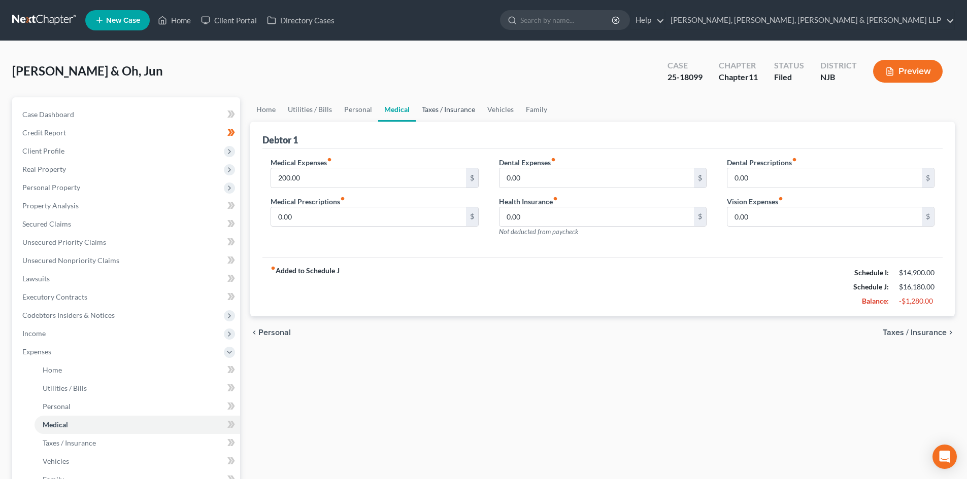
click at [455, 110] on link "Taxes / Insurance" at bounding box center [448, 109] width 65 height 24
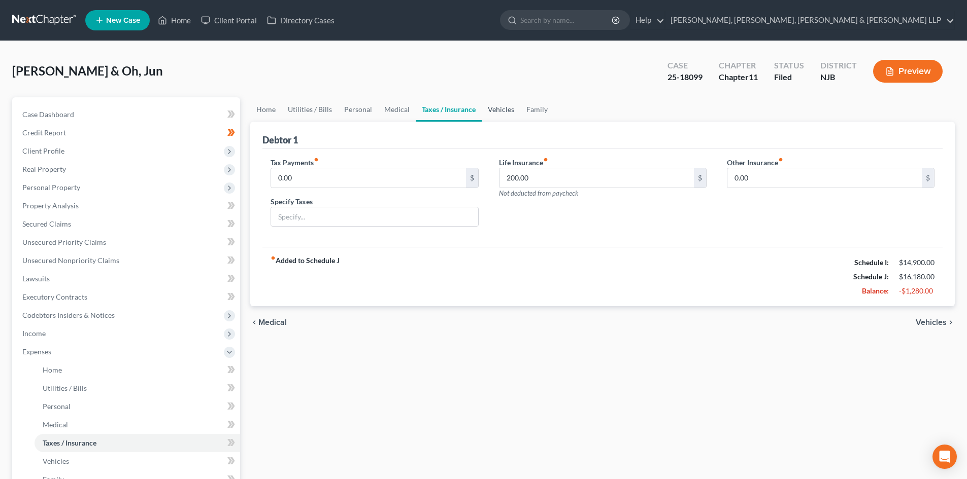
click at [493, 108] on link "Vehicles" at bounding box center [501, 109] width 39 height 24
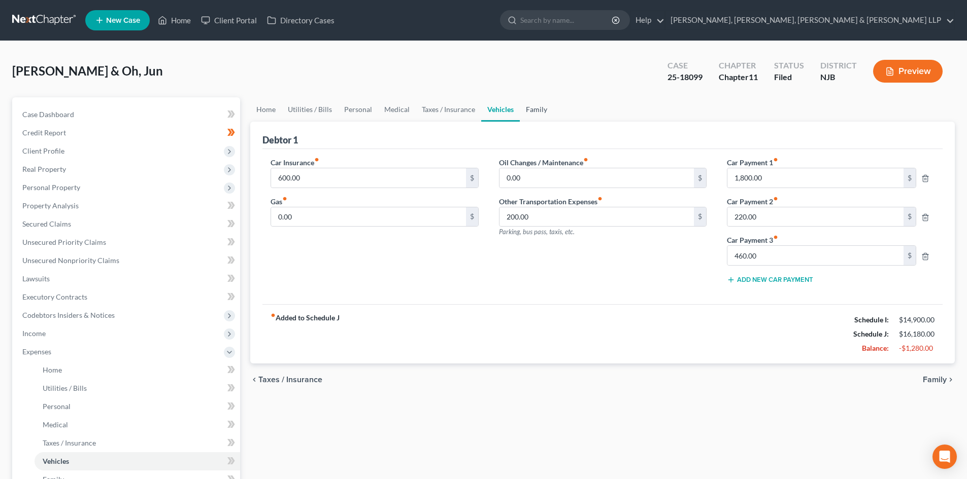
click at [543, 107] on link "Family" at bounding box center [536, 109] width 33 height 24
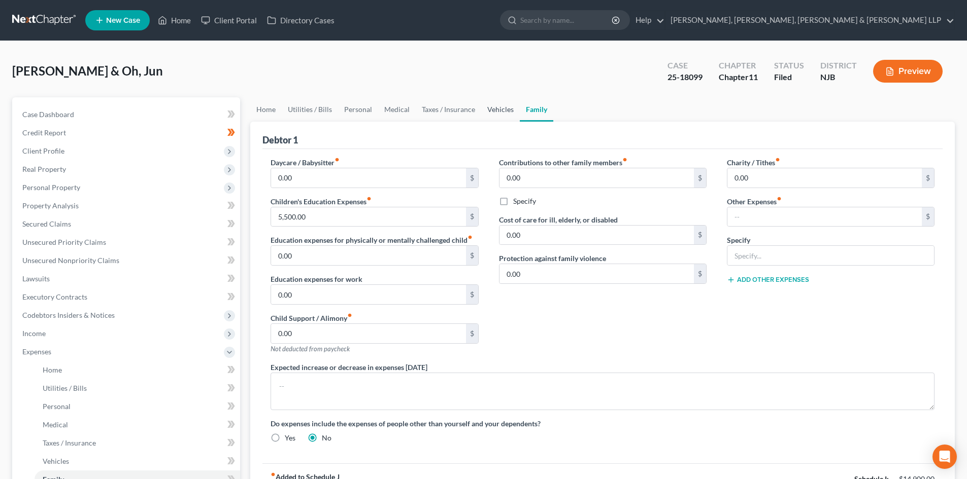
click at [505, 115] on link "Vehicles" at bounding box center [500, 109] width 39 height 24
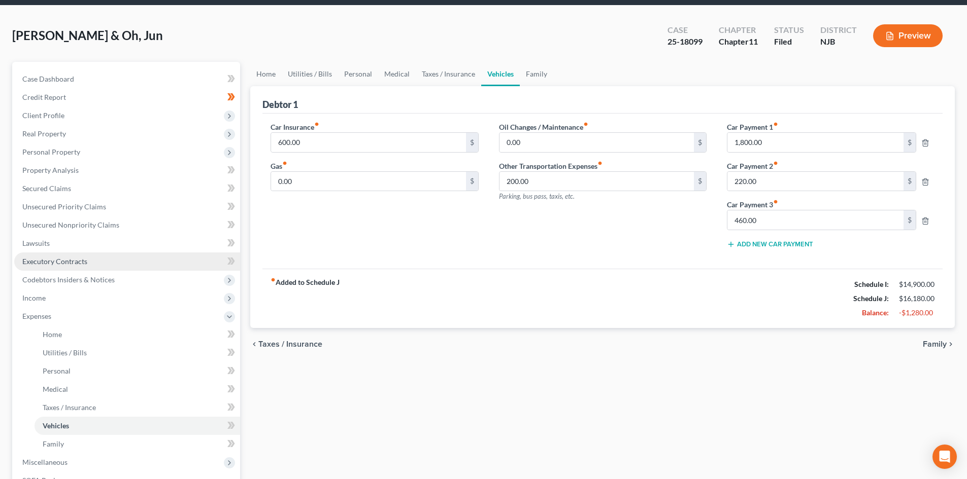
scroll to position [51, 0]
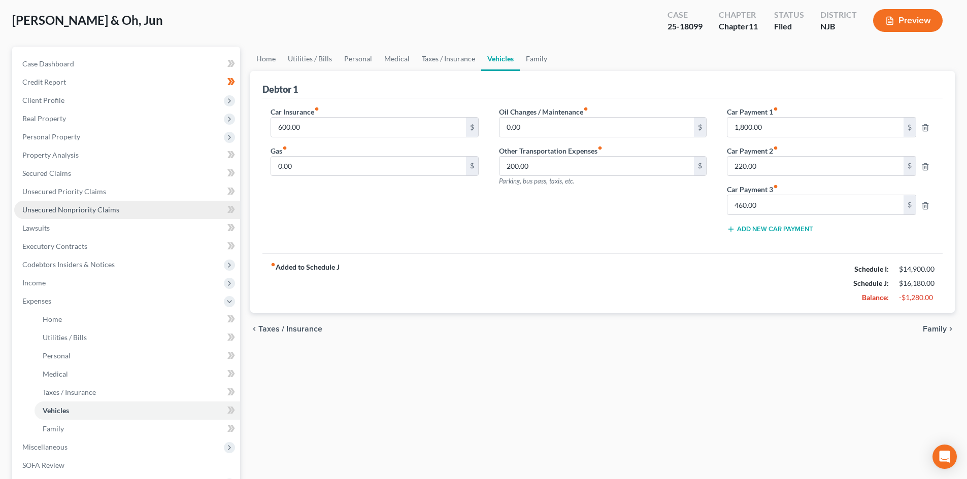
click at [83, 211] on span "Unsecured Nonpriority Claims" at bounding box center [70, 209] width 97 height 9
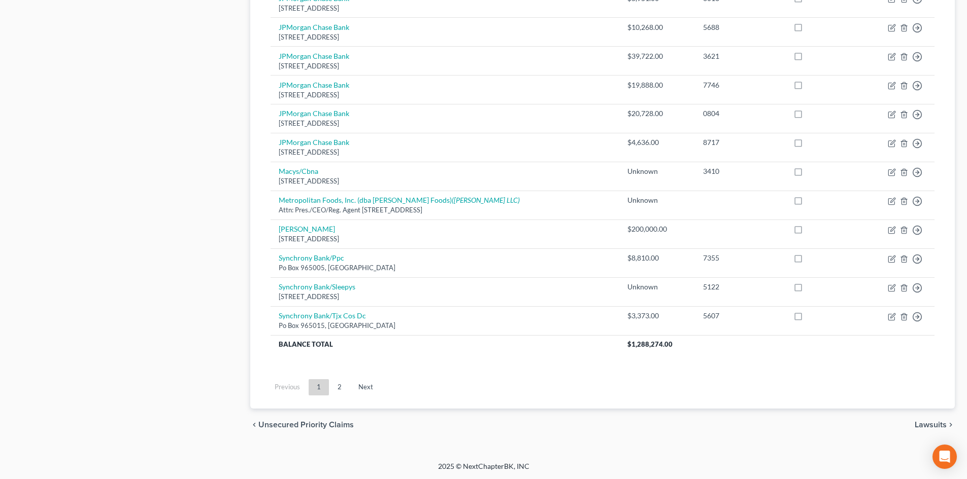
scroll to position [695, 0]
click at [341, 383] on link "2" at bounding box center [339, 387] width 20 height 16
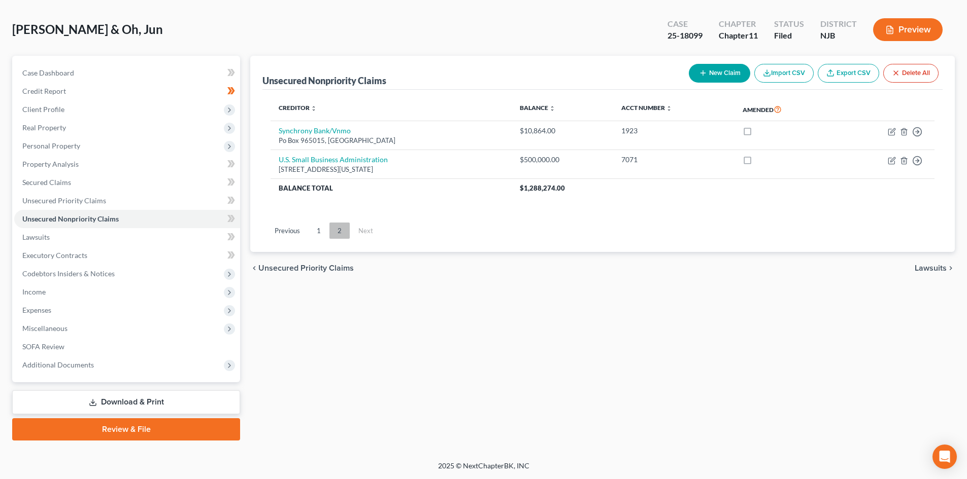
scroll to position [42, 0]
click at [107, 190] on link "Secured Claims" at bounding box center [127, 183] width 226 height 18
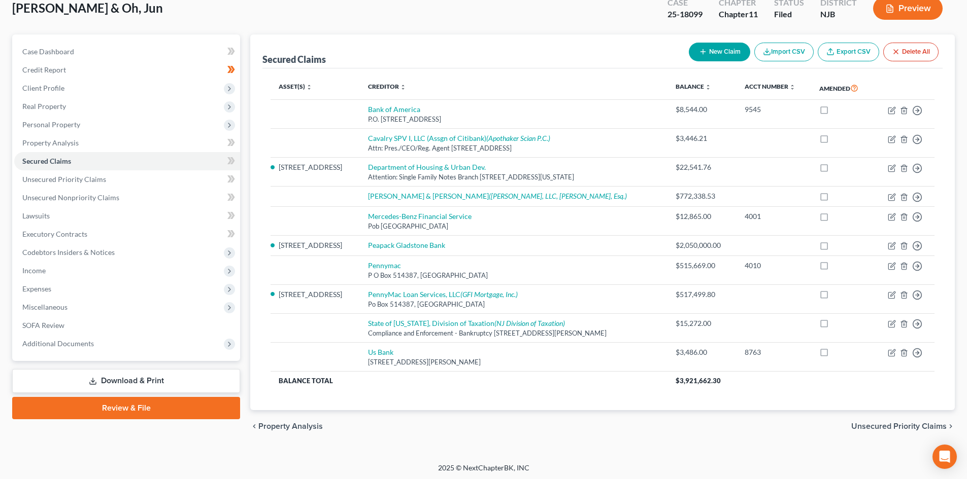
scroll to position [65, 0]
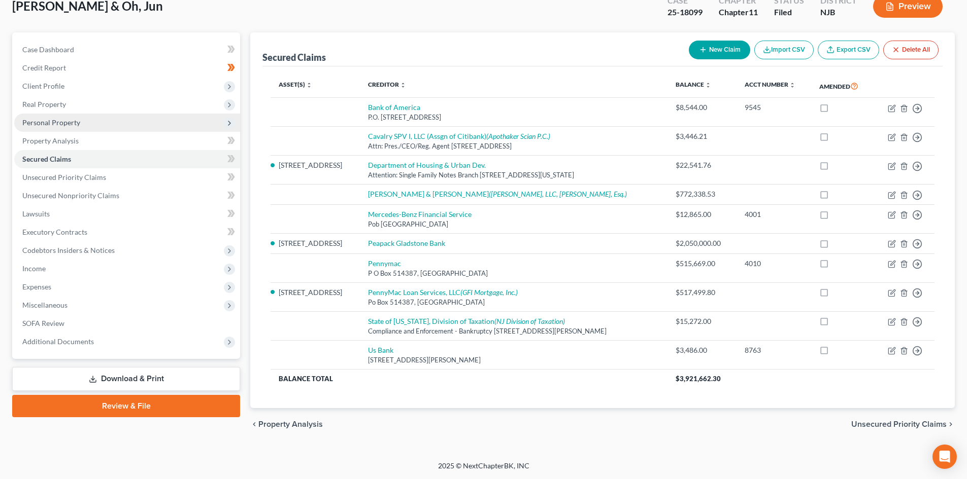
click at [65, 122] on span "Personal Property" at bounding box center [51, 122] width 58 height 9
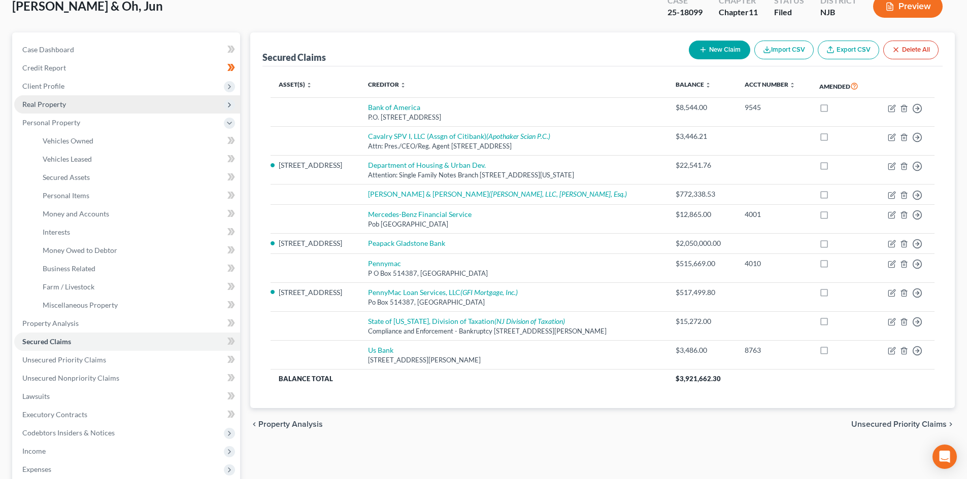
click at [54, 112] on span "Real Property" at bounding box center [127, 104] width 226 height 18
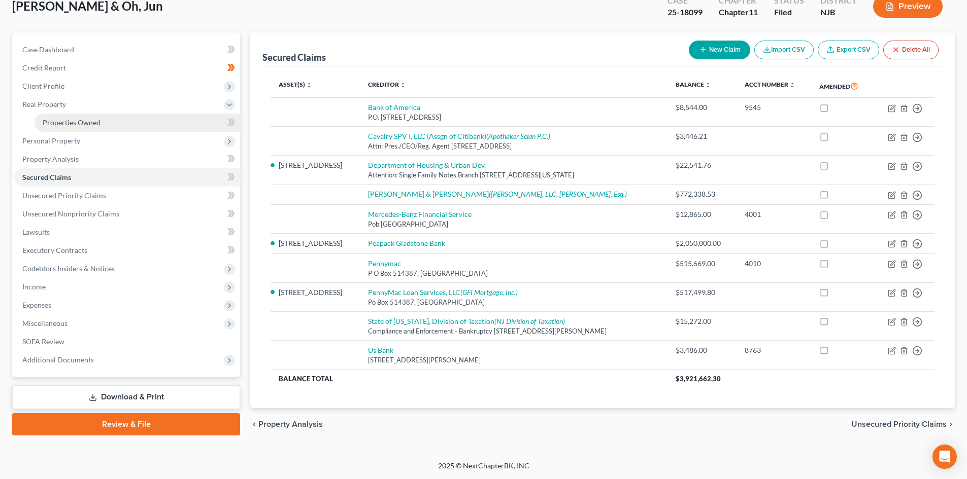
click at [61, 119] on span "Properties Owned" at bounding box center [72, 122] width 58 height 9
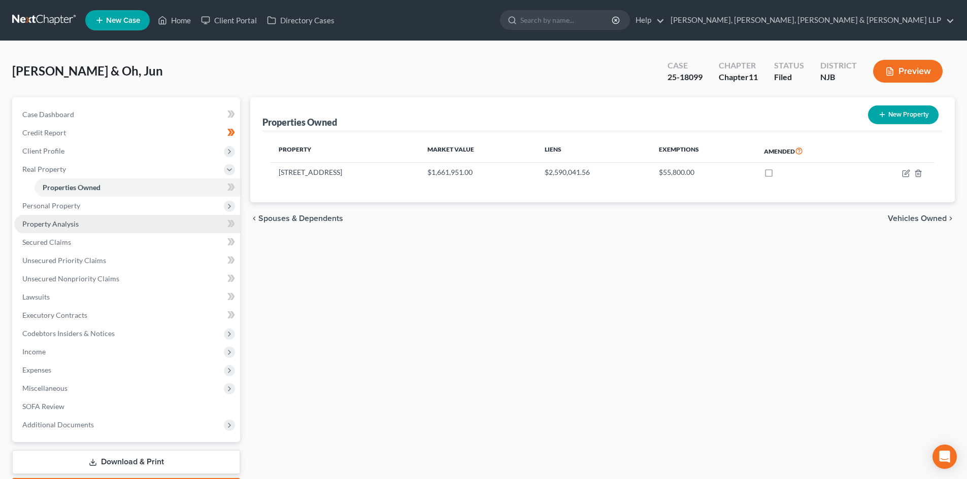
click at [73, 220] on span "Property Analysis" at bounding box center [50, 224] width 56 height 9
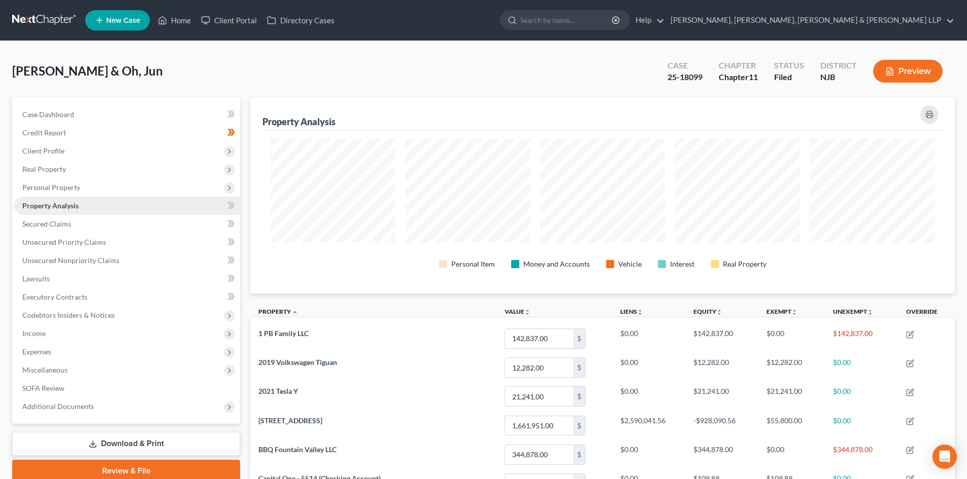
scroll to position [196, 704]
click at [83, 223] on link "Secured Claims" at bounding box center [127, 224] width 226 height 18
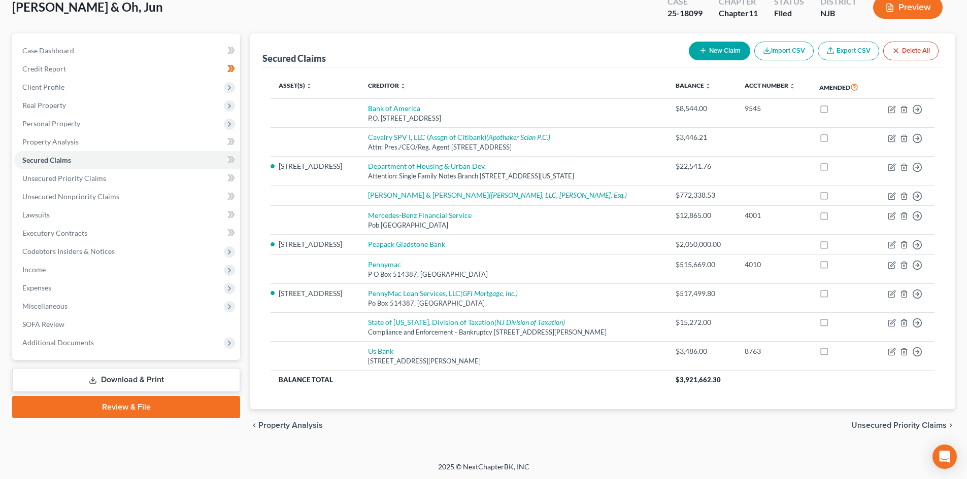
scroll to position [65, 0]
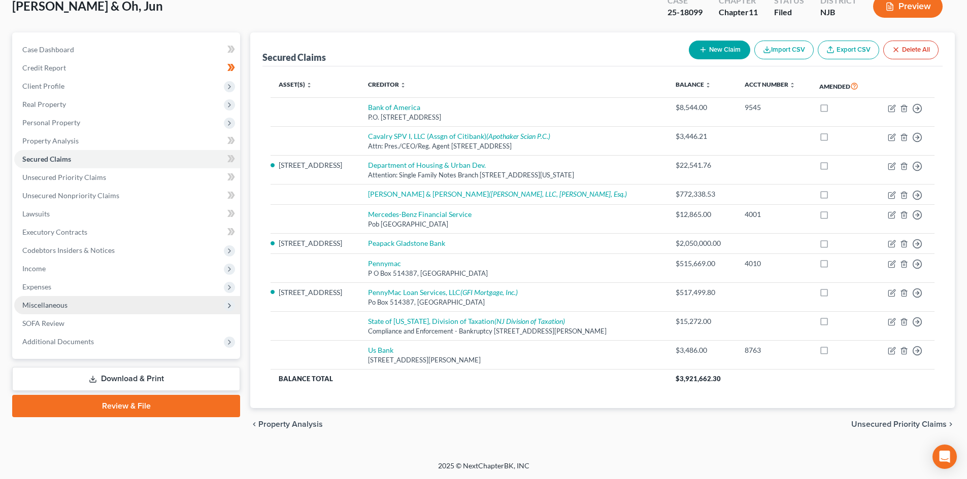
click at [66, 305] on span "Miscellaneous" at bounding box center [44, 305] width 45 height 9
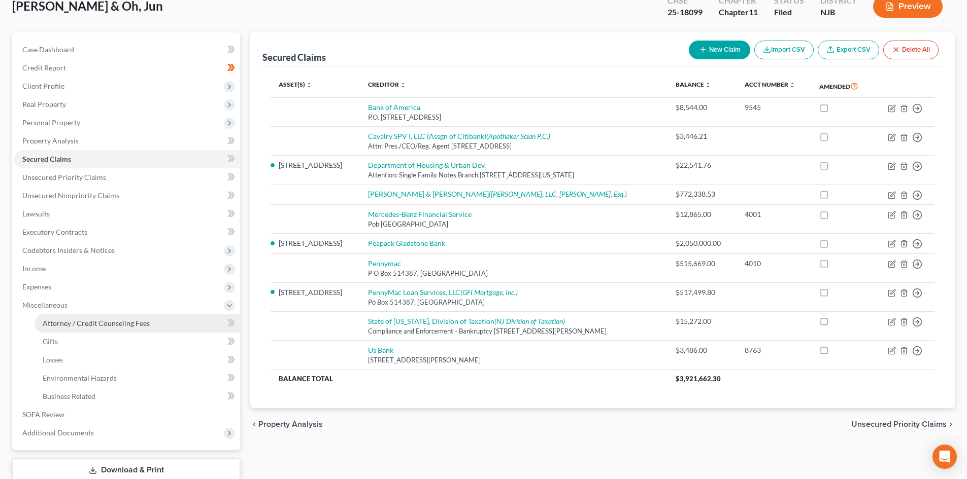
click at [77, 322] on span "Attorney / Credit Counseling Fees" at bounding box center [96, 323] width 107 height 9
select select "0"
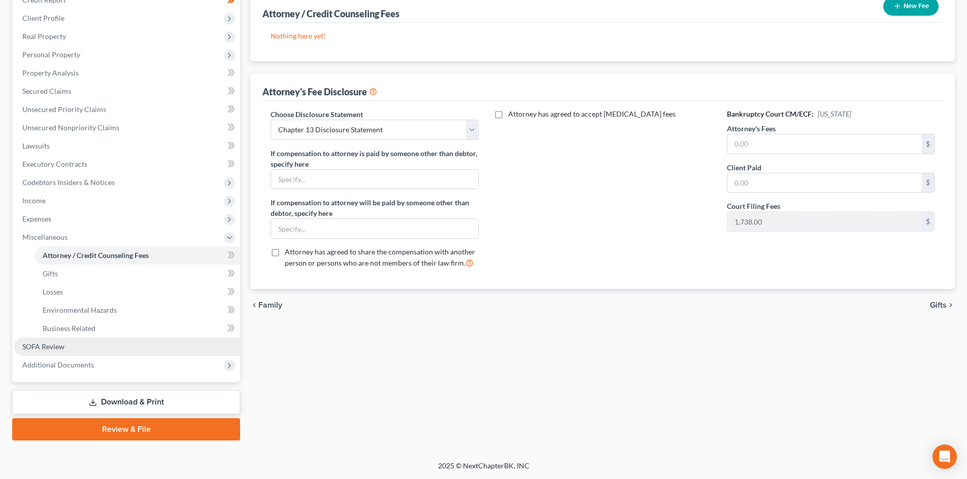
click at [58, 347] on span "SOFA Review" at bounding box center [43, 346] width 42 height 9
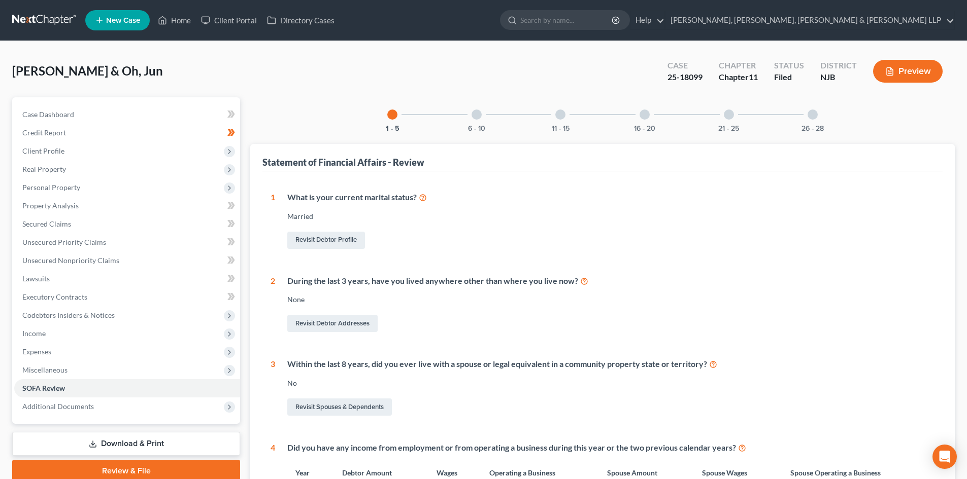
click at [725, 120] on div "21 - 25" at bounding box center [728, 114] width 35 height 35
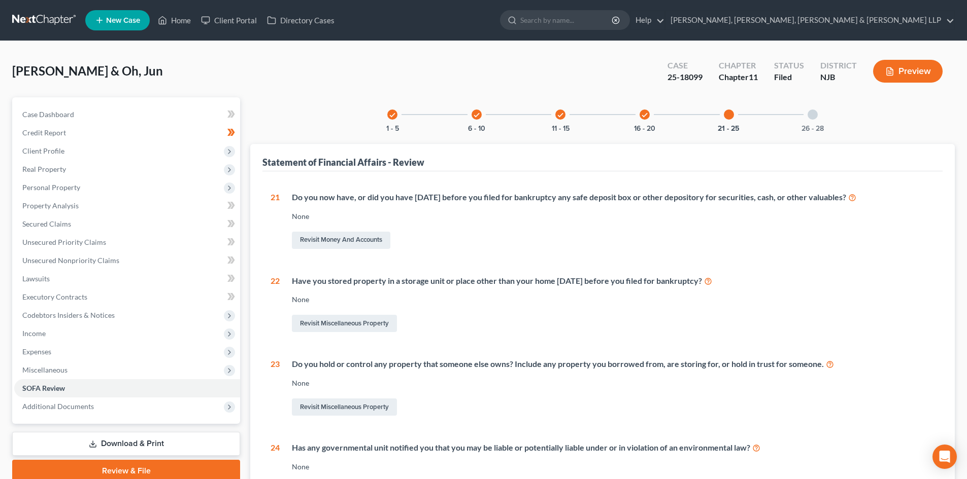
click at [822, 116] on div "26 - 28" at bounding box center [812, 114] width 35 height 35
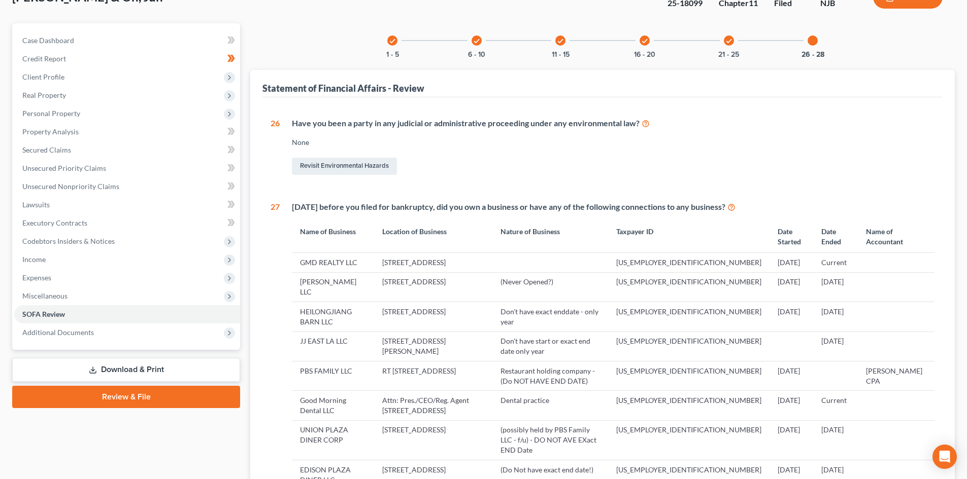
scroll to position [254, 0]
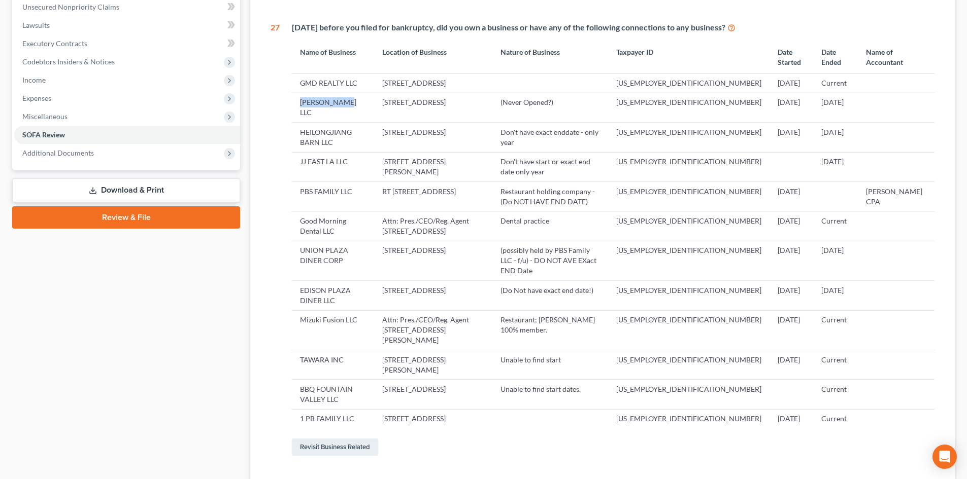
drag, startPoint x: 342, startPoint y: 116, endPoint x: 295, endPoint y: 121, distance: 47.4
click at [296, 120] on td "[PERSON_NAME] LLC" at bounding box center [333, 107] width 82 height 29
copy td "[PERSON_NAME] LLC"
click at [54, 91] on span "Expenses" at bounding box center [127, 98] width 226 height 18
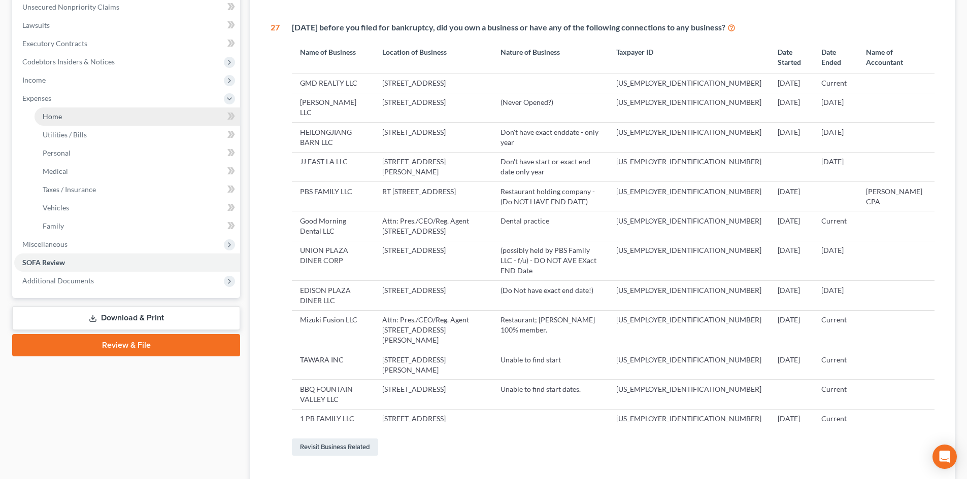
click at [53, 114] on span "Home" at bounding box center [52, 116] width 19 height 9
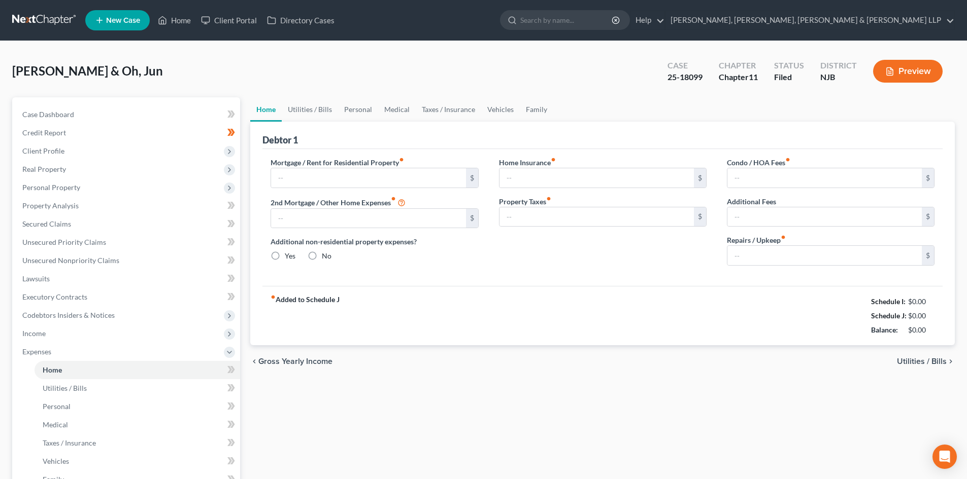
type input "2,900.00"
type input "0.00"
radio input "true"
type input "0.00"
type input "1,900.00"
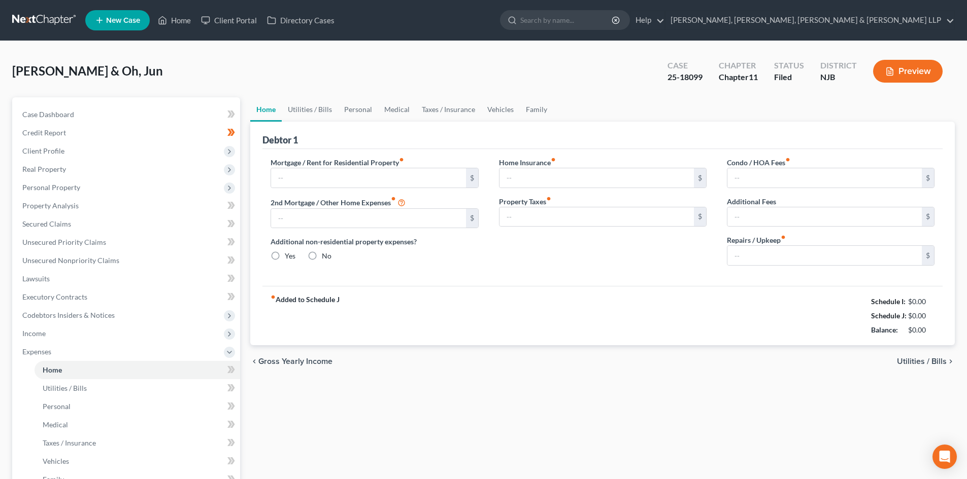
type input "0.00"
type input "300.00"
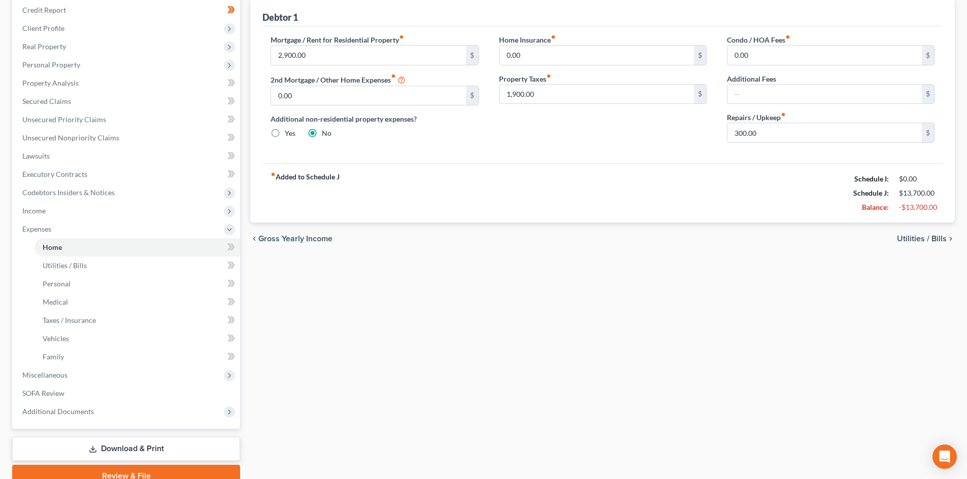
scroll to position [152, 0]
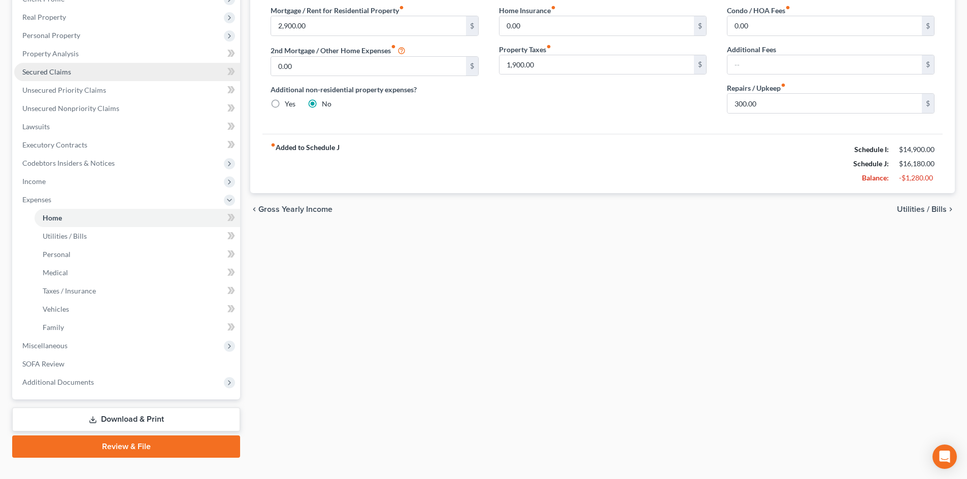
click at [100, 77] on link "Secured Claims" at bounding box center [127, 72] width 226 height 18
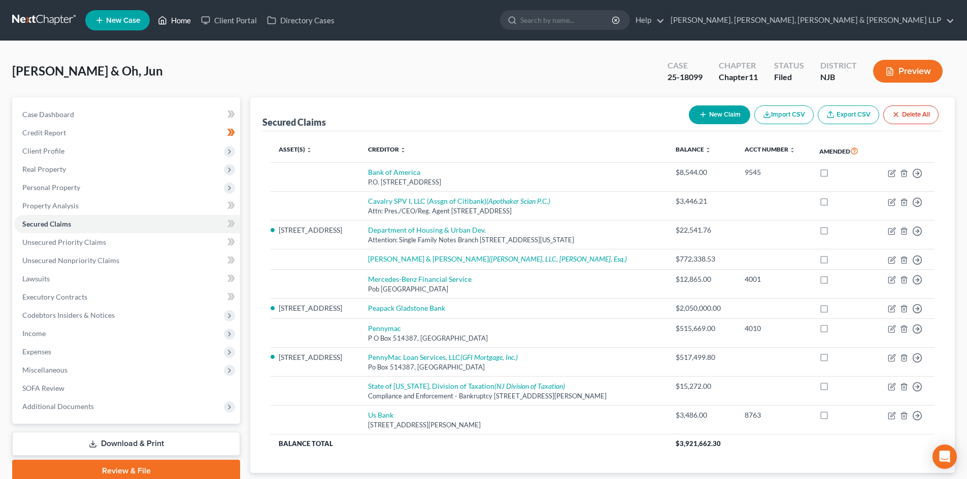
click at [183, 20] on link "Home" at bounding box center [174, 20] width 43 height 18
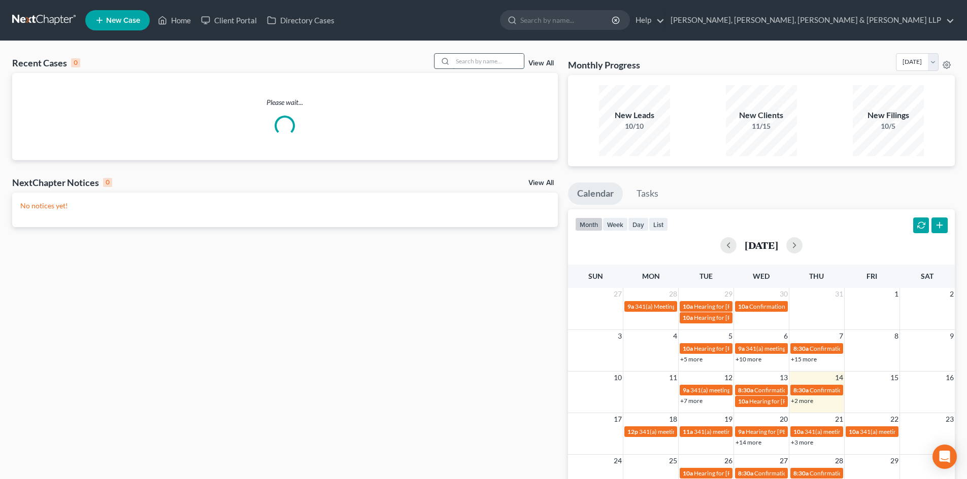
click at [501, 62] on input "search" at bounding box center [488, 61] width 71 height 15
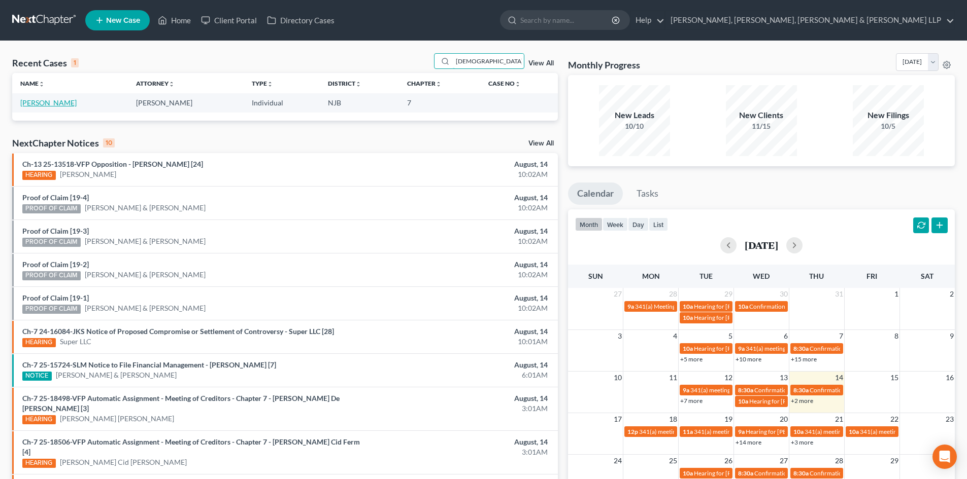
type input "[DEMOGRAPHIC_DATA]"
click at [28, 104] on link "[PERSON_NAME]" at bounding box center [48, 102] width 56 height 9
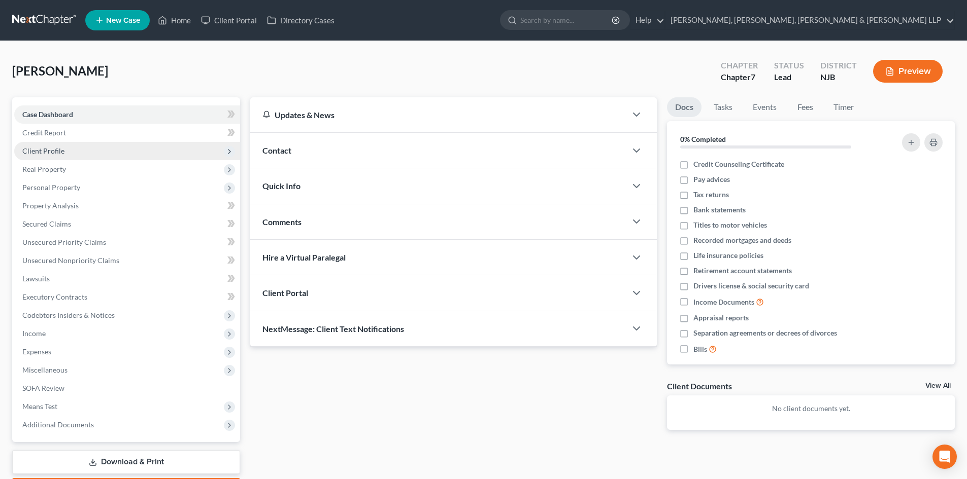
click at [32, 150] on span "Client Profile" at bounding box center [43, 151] width 42 height 9
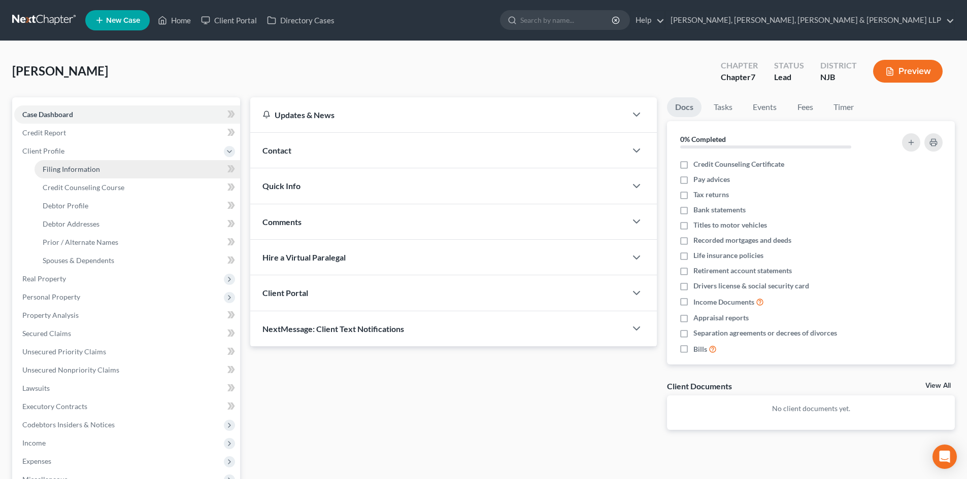
click at [56, 177] on link "Filing Information" at bounding box center [137, 169] width 205 height 18
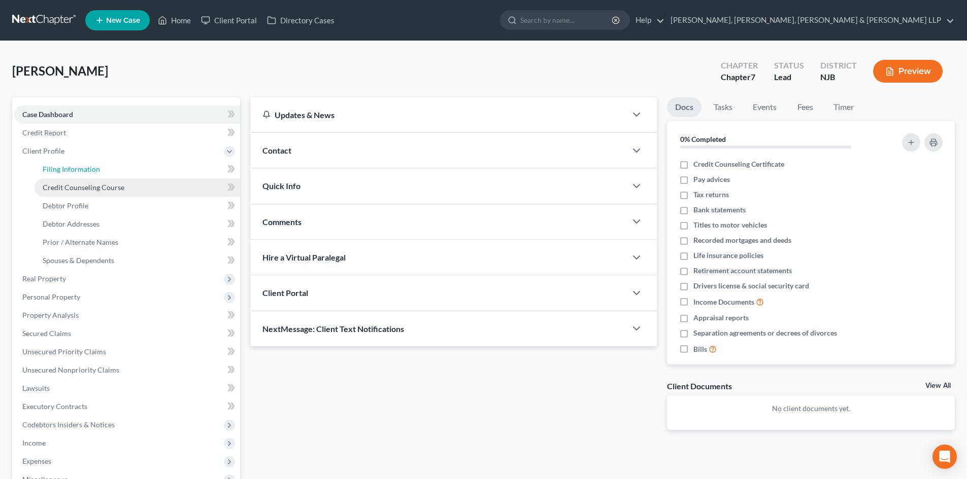
select select "1"
select select "0"
select select "51"
select select "0"
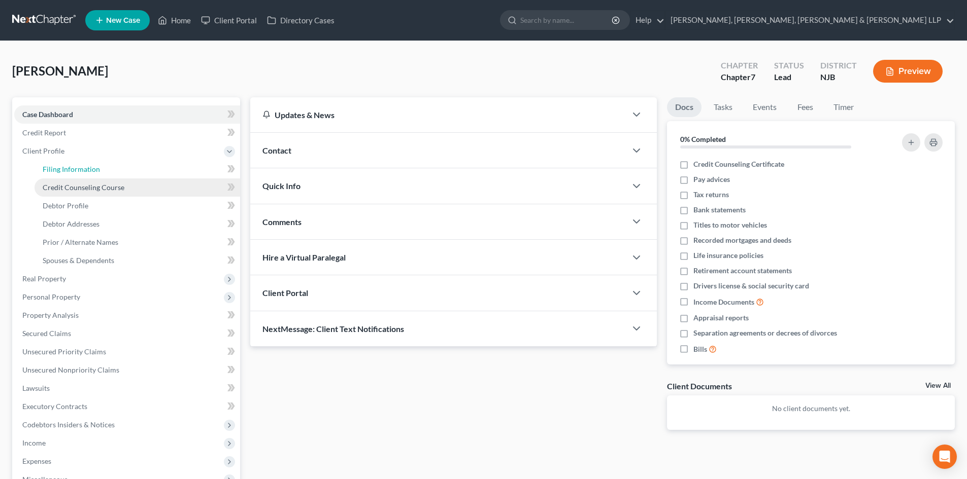
select select "0"
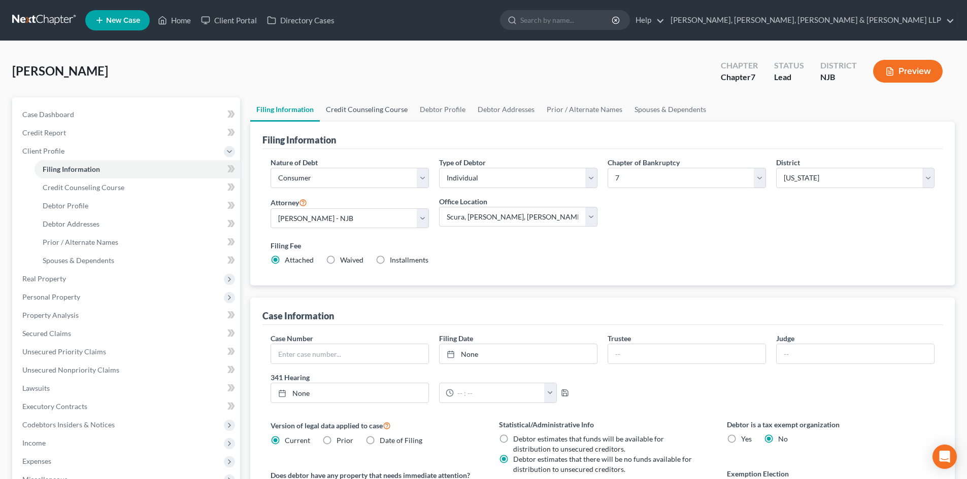
click at [361, 119] on link "Credit Counseling Course" at bounding box center [367, 109] width 94 height 24
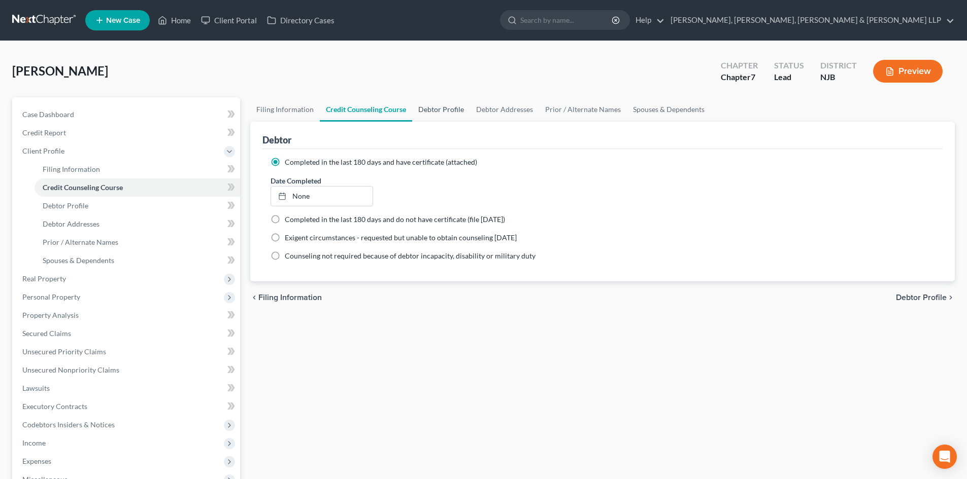
click at [449, 110] on link "Debtor Profile" at bounding box center [441, 109] width 58 height 24
select select "0"
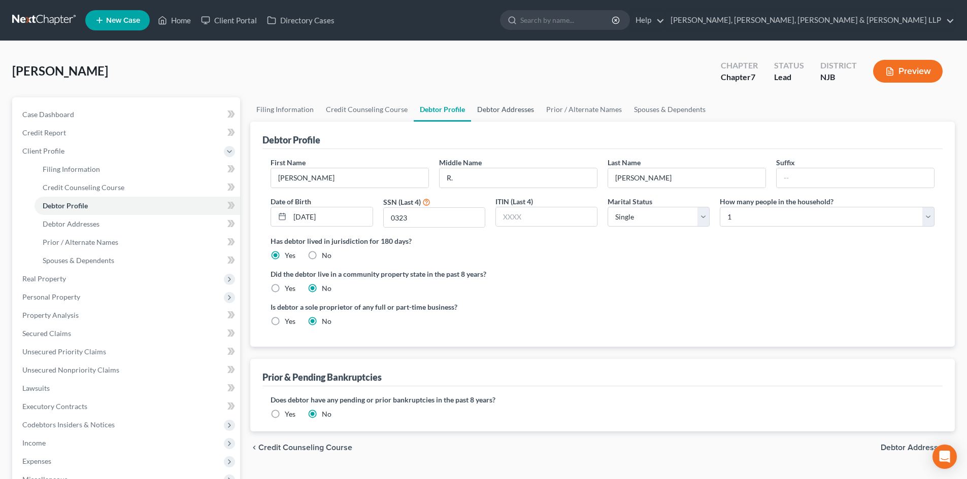
click at [482, 112] on link "Debtor Addresses" at bounding box center [505, 109] width 69 height 24
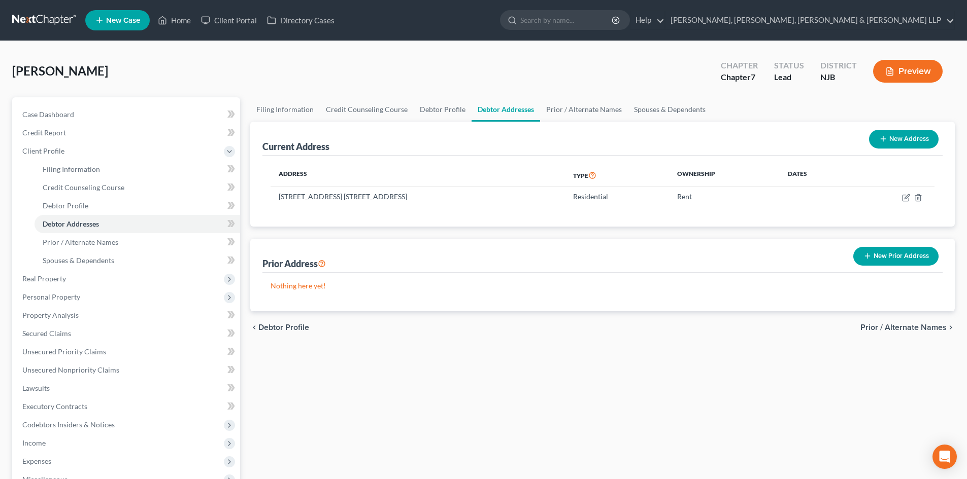
click at [892, 254] on button "New Prior Address" at bounding box center [895, 256] width 85 height 19
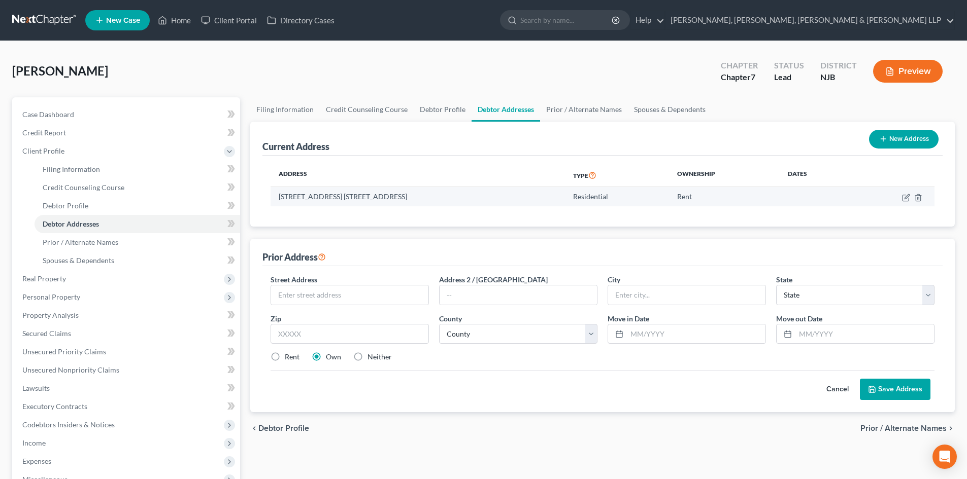
drag, startPoint x: 427, startPoint y: 198, endPoint x: 413, endPoint y: 197, distance: 14.7
click at [413, 197] on td "[STREET_ADDRESS] [STREET_ADDRESS]" at bounding box center [417, 196] width 294 height 19
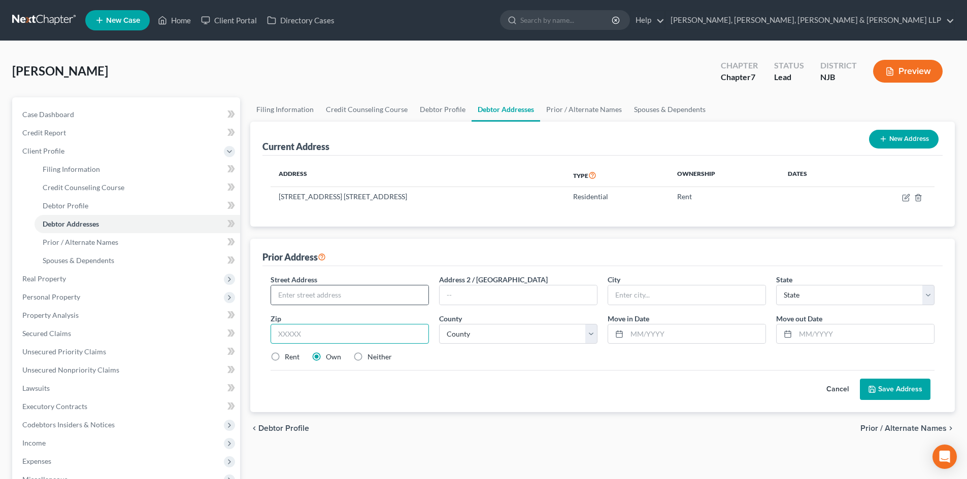
drag, startPoint x: 320, startPoint y: 332, endPoint x: 340, endPoint y: 305, distance: 34.4
click at [320, 332] on input "text" at bounding box center [349, 334] width 158 height 20
paste input "07631"
type input "07631"
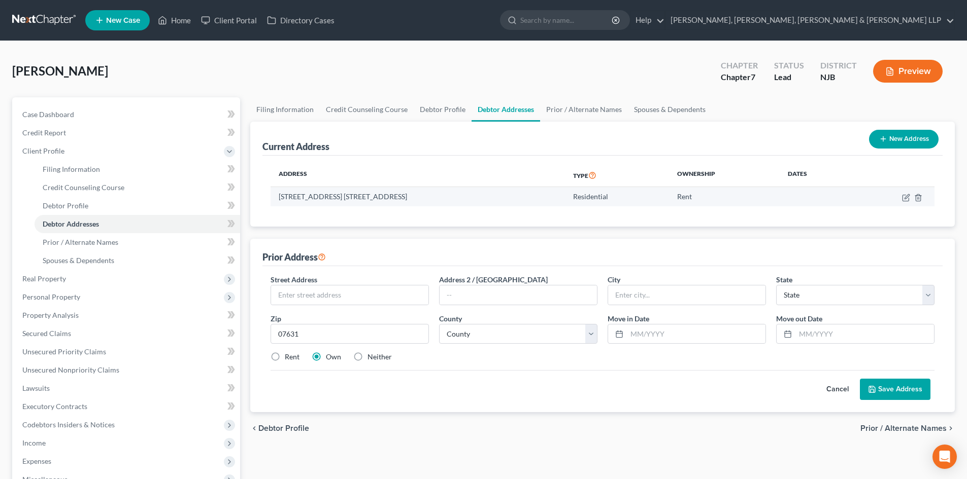
type input "[GEOGRAPHIC_DATA]"
select select "33"
drag, startPoint x: 364, startPoint y: 197, endPoint x: 281, endPoint y: 201, distance: 83.3
click at [281, 201] on td "[STREET_ADDRESS] [STREET_ADDRESS]" at bounding box center [417, 196] width 294 height 19
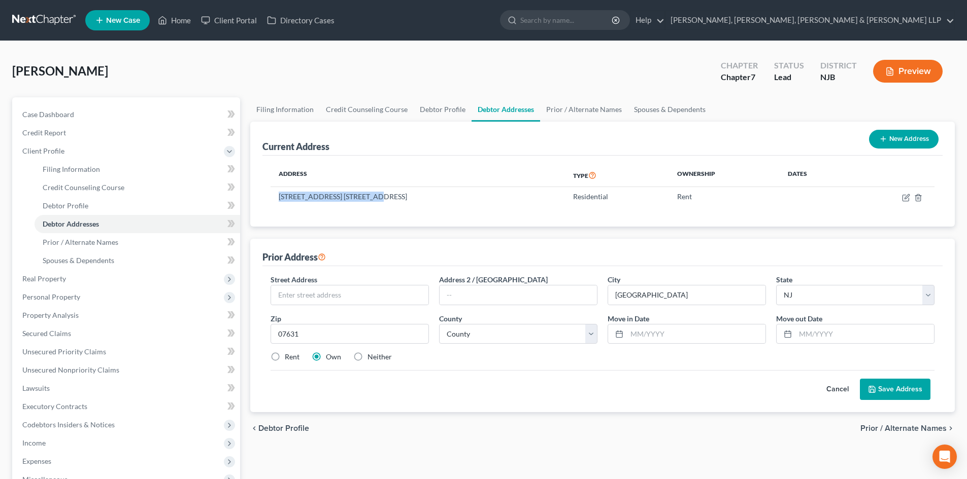
copy td "[STREET_ADDRESS] 4A"
click at [308, 294] on input "text" at bounding box center [349, 295] width 157 height 19
paste input "[STREET_ADDRESS] 4A"
type input "[STREET_ADDRESS] 4A"
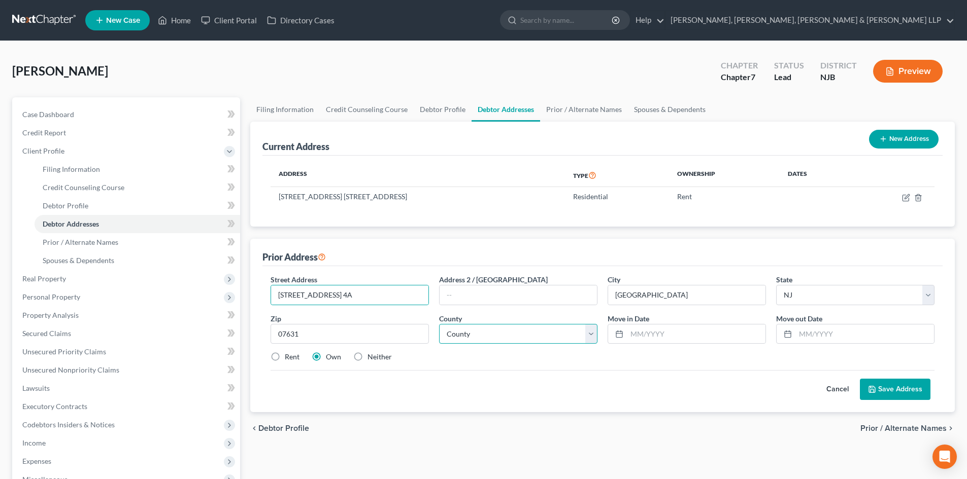
click at [521, 328] on select "County [GEOGRAPHIC_DATA] [GEOGRAPHIC_DATA] [GEOGRAPHIC_DATA] [GEOGRAPHIC_DATA] …" at bounding box center [518, 334] width 158 height 20
select select "1"
click at [439, 324] on select "County [GEOGRAPHIC_DATA] [GEOGRAPHIC_DATA] [GEOGRAPHIC_DATA] [GEOGRAPHIC_DATA] …" at bounding box center [518, 334] width 158 height 20
click at [885, 385] on button "Save Address" at bounding box center [895, 389] width 71 height 21
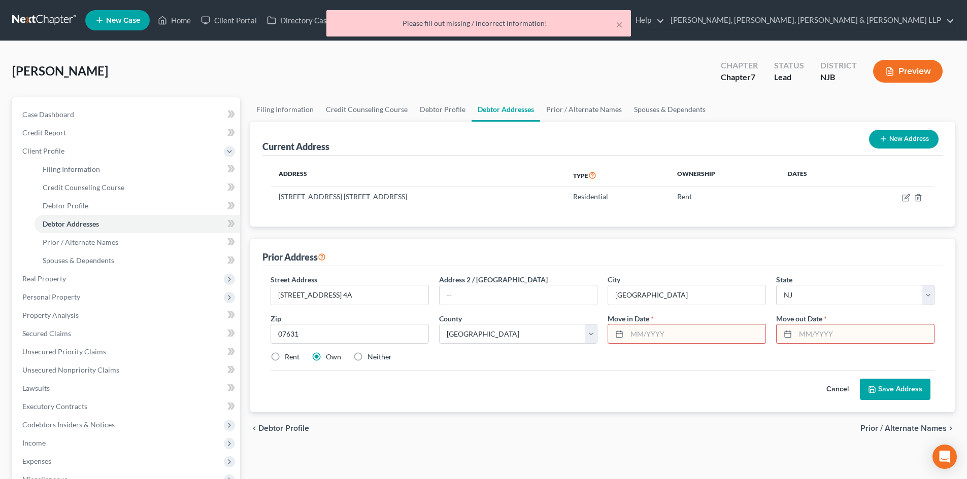
click at [842, 389] on button "Cancel" at bounding box center [837, 390] width 45 height 20
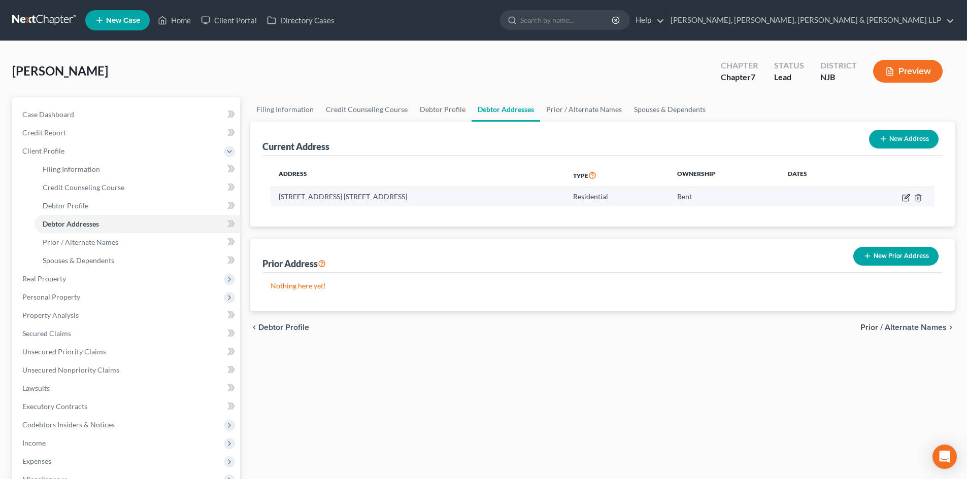
click at [904, 199] on icon "button" at bounding box center [906, 198] width 8 height 8
select select "33"
select select "1"
select select "0"
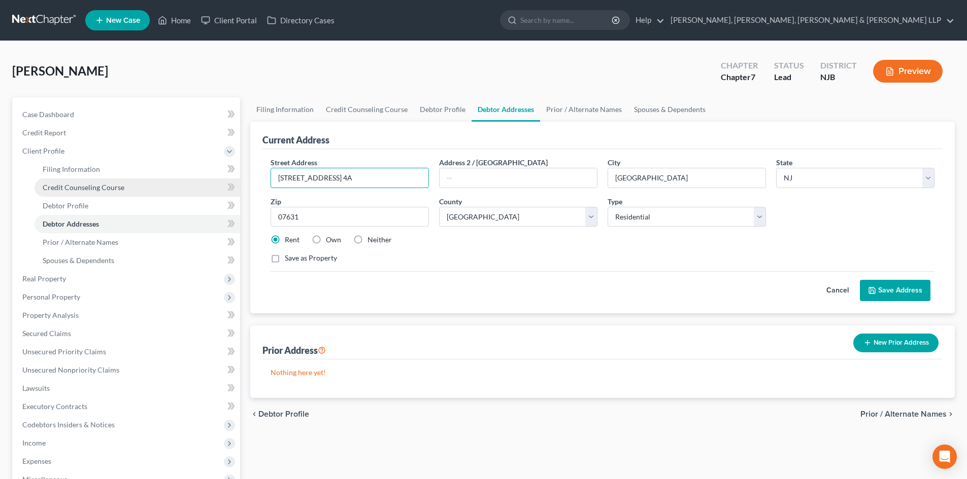
click at [199, 188] on div "Petition Navigation Case Dashboard Payments Invoices Payments Payments Credit R…" at bounding box center [483, 353] width 952 height 513
paste input "[STREET_ADDRESS][US_STATE]"
type input "[STREET_ADDRESS][US_STATE]"
drag, startPoint x: 283, startPoint y: 217, endPoint x: 272, endPoint y: 214, distance: 11.1
click at [275, 216] on input "07631" at bounding box center [349, 217] width 158 height 20
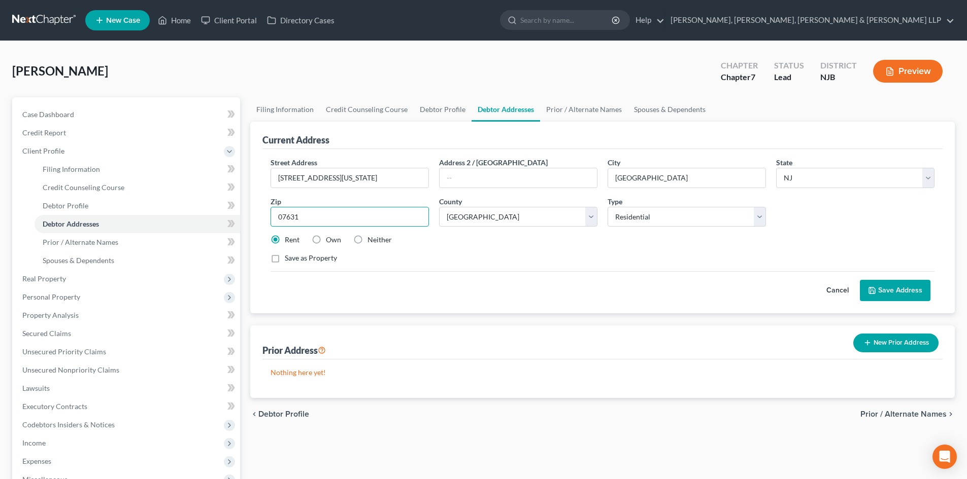
paste input "503"
type input "07503"
type input "Paterson"
click at [478, 263] on div "Save as Property" at bounding box center [602, 258] width 664 height 10
drag, startPoint x: 652, startPoint y: 179, endPoint x: 583, endPoint y: 175, distance: 69.1
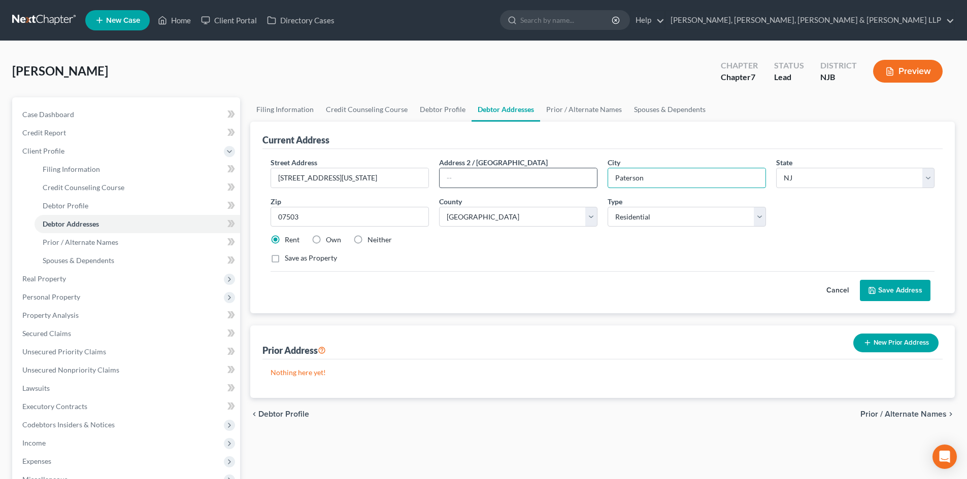
click at [583, 175] on div "Street Address * [STREET_ADDRESS][US_STATE] * [GEOGRAPHIC_DATA] * State [US_STA…" at bounding box center [602, 214] width 674 height 115
click at [508, 221] on select "County [GEOGRAPHIC_DATA] [GEOGRAPHIC_DATA] [GEOGRAPHIC_DATA] [GEOGRAPHIC_DATA] …" at bounding box center [518, 217] width 158 height 20
select select "15"
click at [439, 207] on select "County [GEOGRAPHIC_DATA] [GEOGRAPHIC_DATA] [GEOGRAPHIC_DATA] [GEOGRAPHIC_DATA] …" at bounding box center [518, 217] width 158 height 20
click at [907, 294] on button "Save Address" at bounding box center [895, 290] width 71 height 21
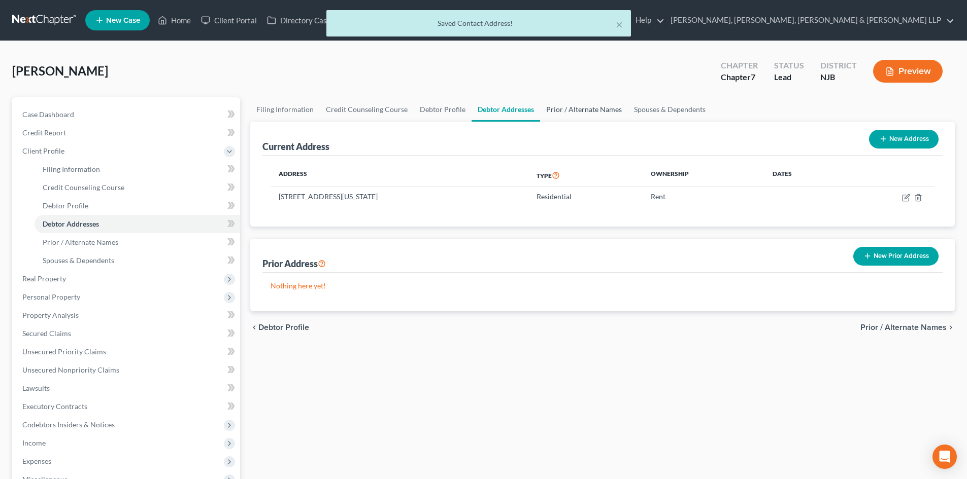
click at [559, 109] on link "Prior / Alternate Names" at bounding box center [584, 109] width 88 height 24
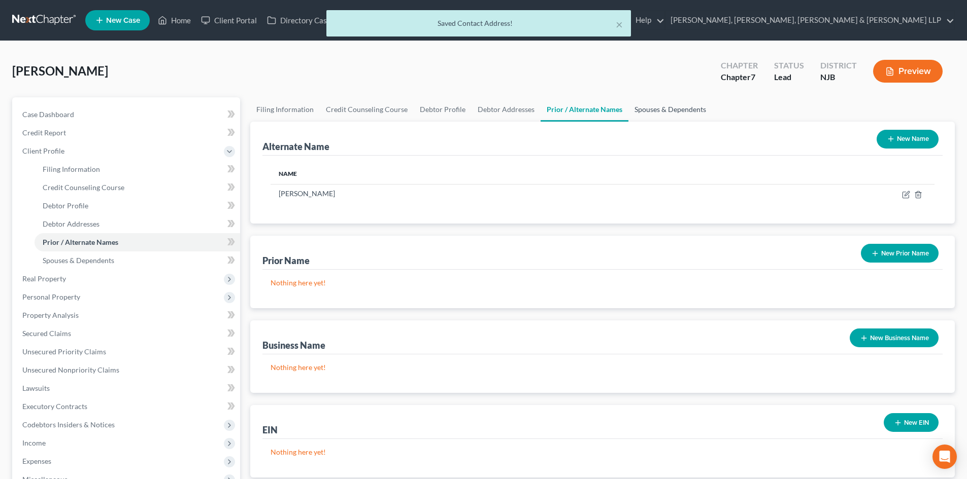
click at [677, 110] on link "Spouses & Dependents" at bounding box center [670, 109] width 84 height 24
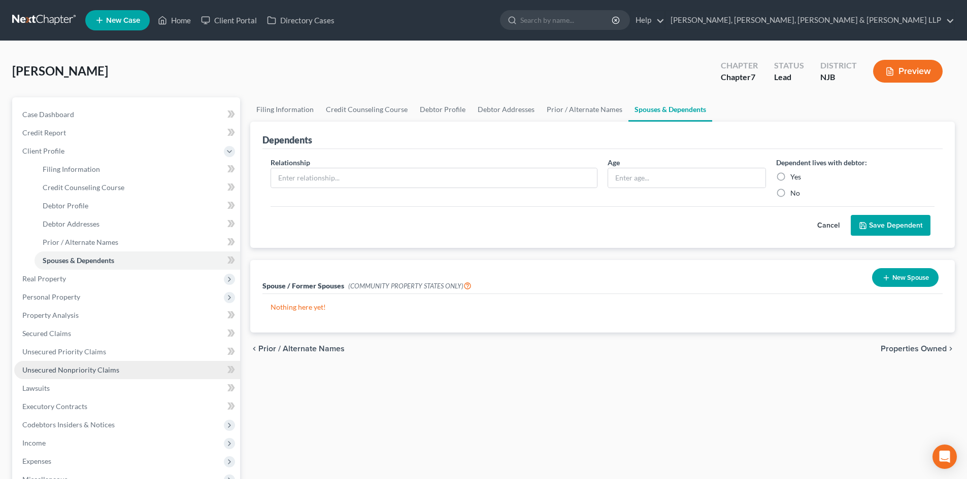
scroll to position [169, 0]
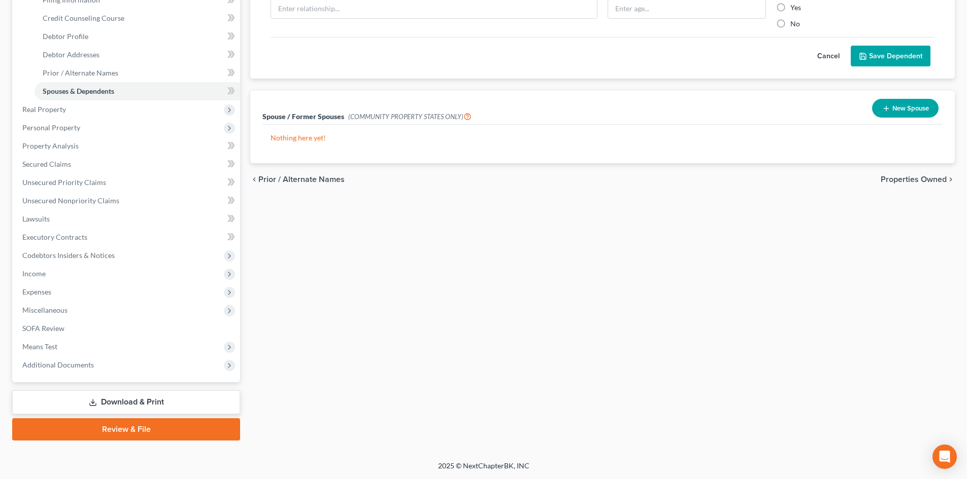
click at [118, 396] on link "Download & Print" at bounding box center [126, 403] width 228 height 24
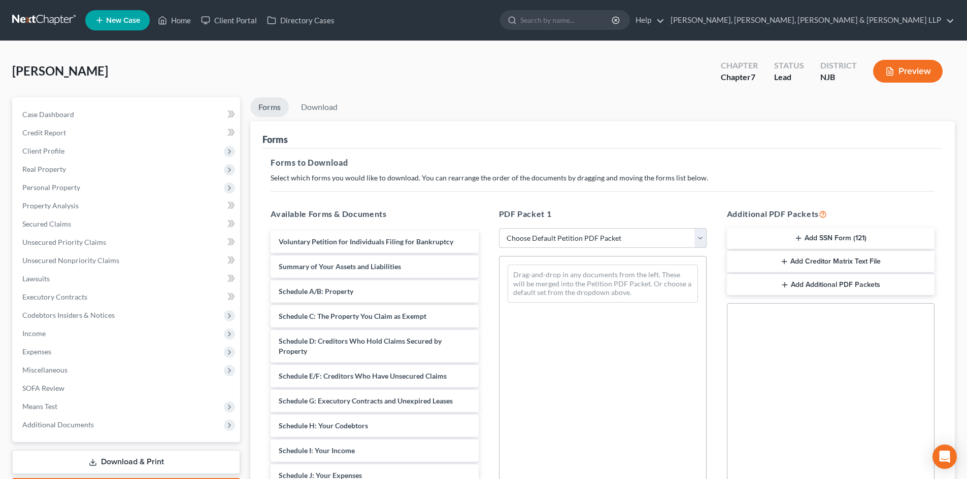
drag, startPoint x: 542, startPoint y: 233, endPoint x: 542, endPoint y: 248, distance: 14.2
click at [542, 233] on select "Choose Default Petition PDF Packet Complete Bankruptcy Petition (all forms and …" at bounding box center [603, 238] width 208 height 20
select select "0"
click at [499, 228] on select "Choose Default Petition PDF Packet Complete Bankruptcy Petition (all forms and …" at bounding box center [603, 238] width 208 height 20
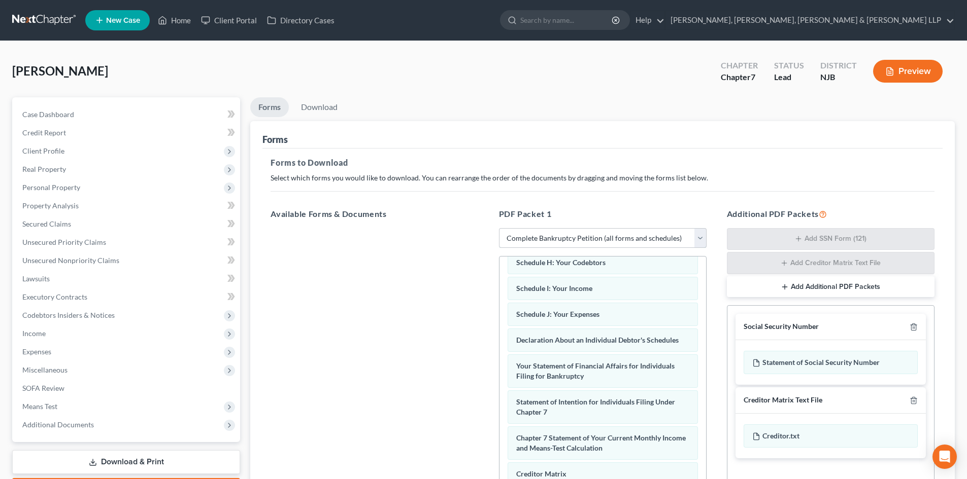
scroll to position [323, 0]
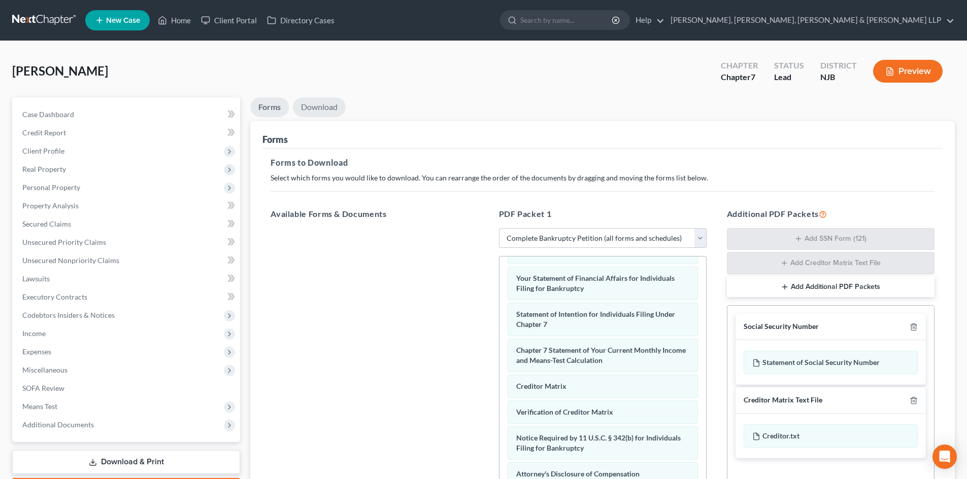
click at [316, 117] on link "Download" at bounding box center [319, 107] width 53 height 20
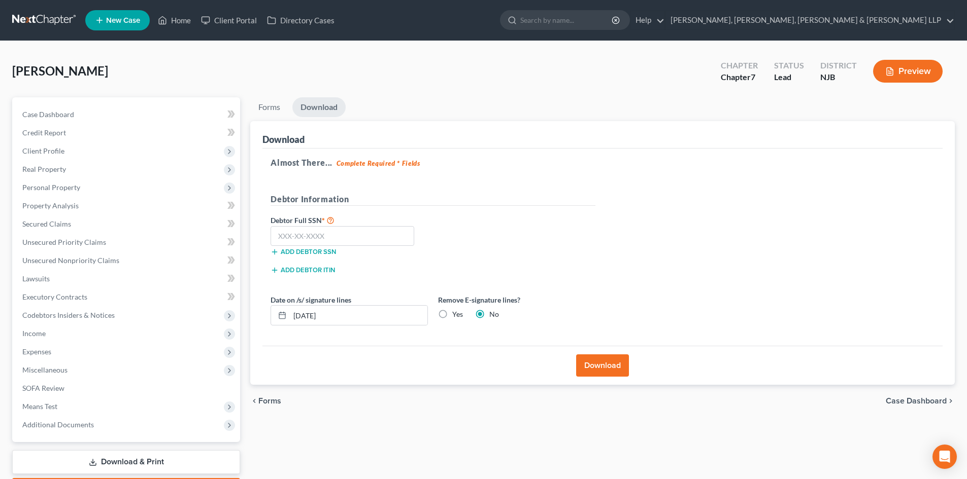
click at [452, 311] on label "Yes" at bounding box center [457, 315] width 11 height 10
click at [456, 311] on input "Yes" at bounding box center [459, 313] width 7 height 7
radio input "true"
radio input "false"
click at [332, 243] on input "text" at bounding box center [342, 236] width 144 height 20
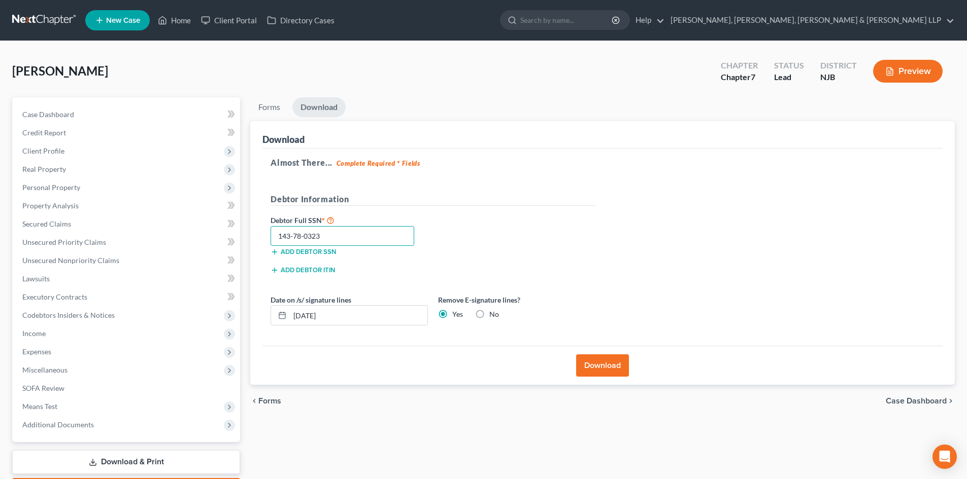
type input "143-78-0323"
click at [593, 363] on button "Download" at bounding box center [602, 366] width 53 height 22
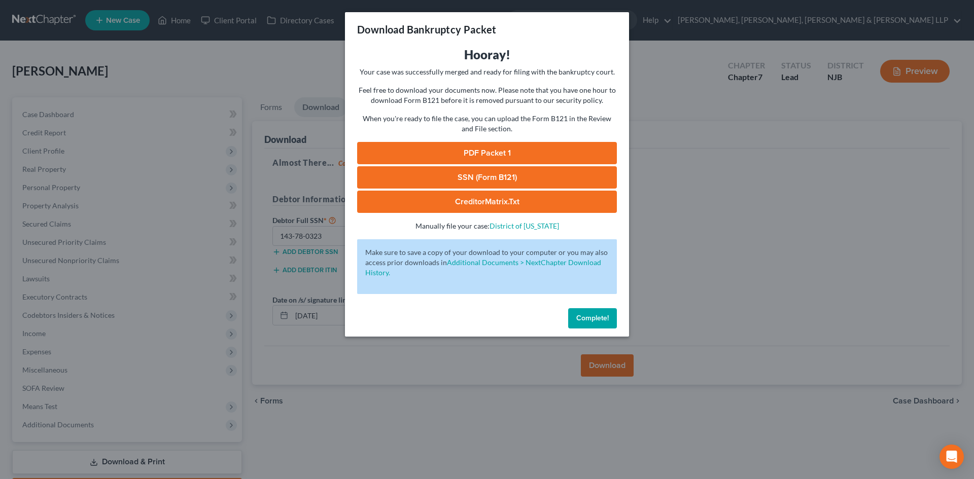
click at [529, 142] on div "Hooray! Your case was successfully merged and ready for filing with the bankrup…" at bounding box center [487, 139] width 260 height 185
click at [574, 157] on link "PDF Packet 1" at bounding box center [487, 153] width 260 height 22
click at [419, 167] on link "SSN (Form B121)" at bounding box center [487, 177] width 260 height 22
click at [168, 86] on div "Download Bankruptcy Packet Hooray! Your case was successfully merged and ready …" at bounding box center [487, 239] width 974 height 479
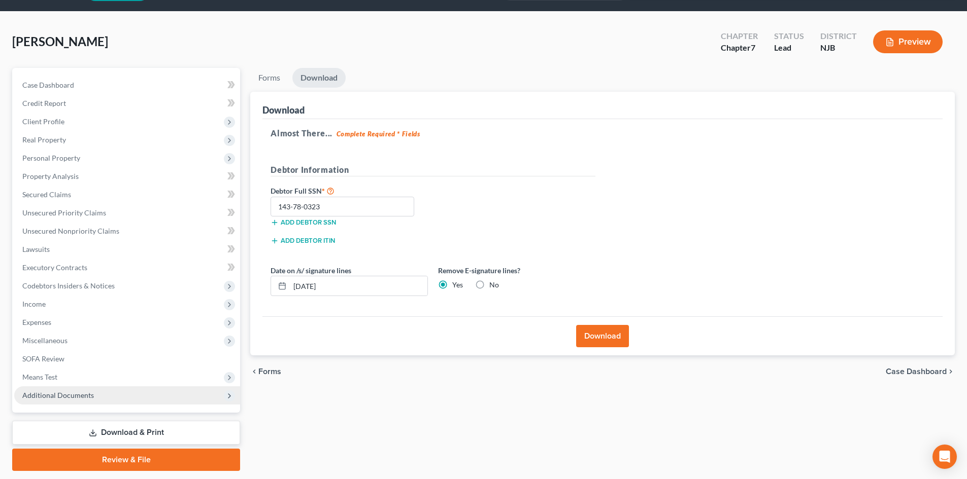
scroll to position [60, 0]
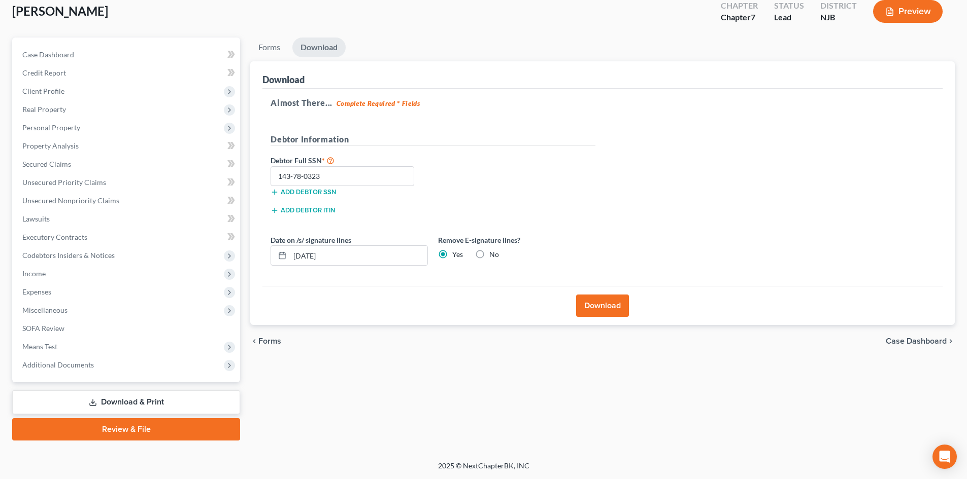
click at [123, 403] on link "Download & Print" at bounding box center [126, 403] width 228 height 24
click at [122, 290] on span "Expenses" at bounding box center [127, 292] width 226 height 18
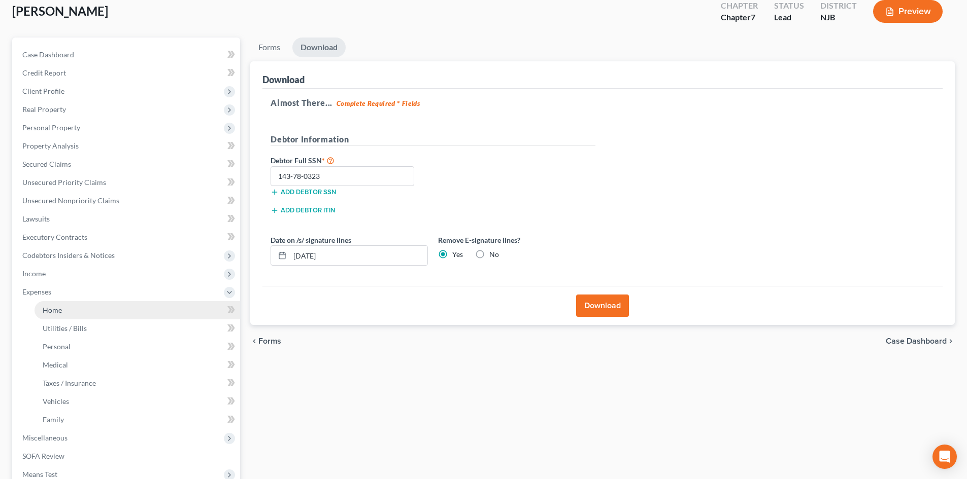
click at [106, 305] on link "Home" at bounding box center [137, 310] width 205 height 18
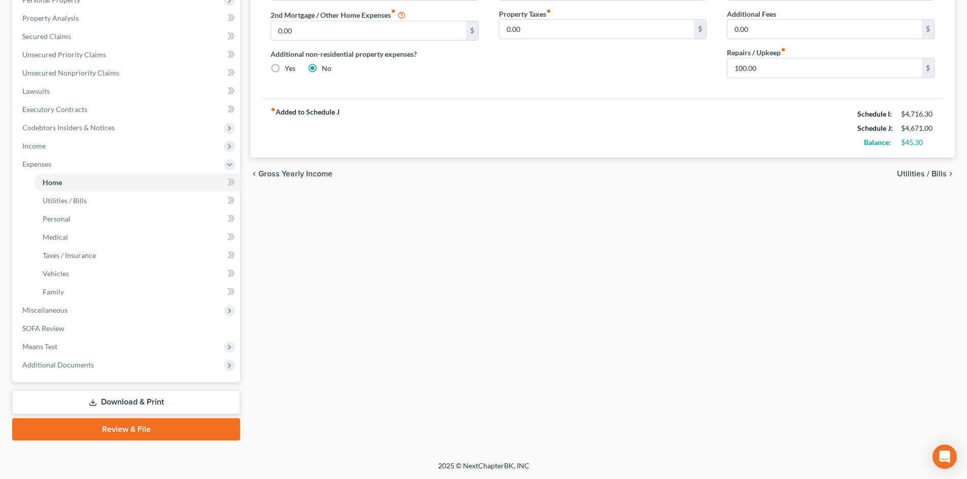
click at [138, 399] on link "Download & Print" at bounding box center [126, 403] width 228 height 24
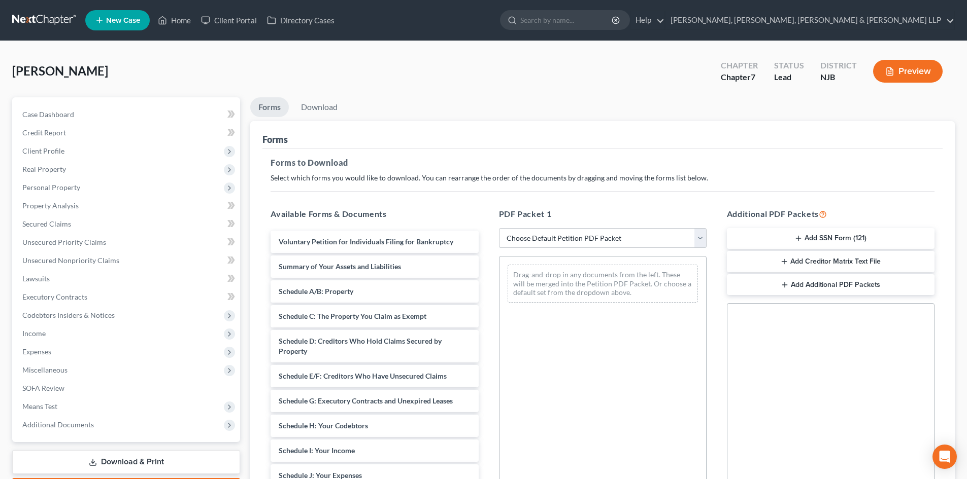
click at [570, 236] on select "Choose Default Petition PDF Packet Complete Bankruptcy Petition (all forms and …" at bounding box center [603, 238] width 208 height 20
select select "5"
click at [499, 228] on select "Choose Default Petition PDF Packet Complete Bankruptcy Petition (all forms and …" at bounding box center [603, 238] width 208 height 20
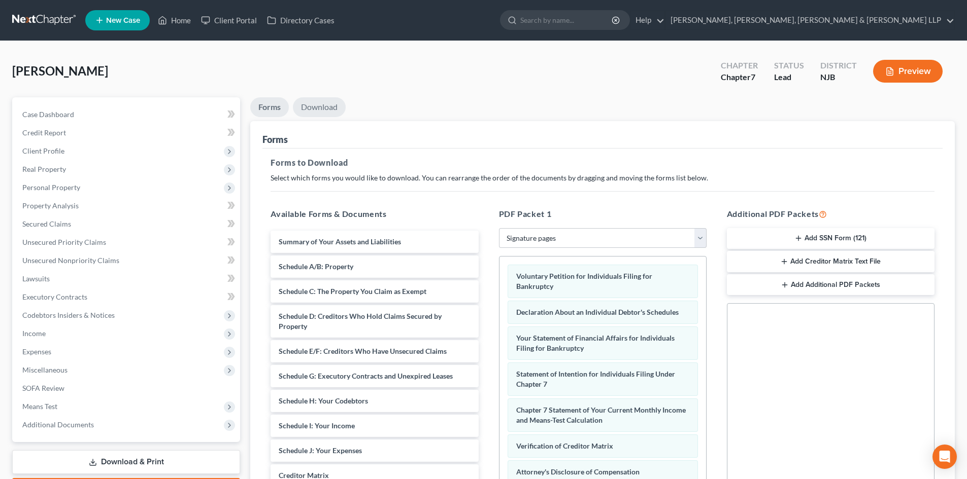
click at [327, 111] on link "Download" at bounding box center [319, 107] width 53 height 20
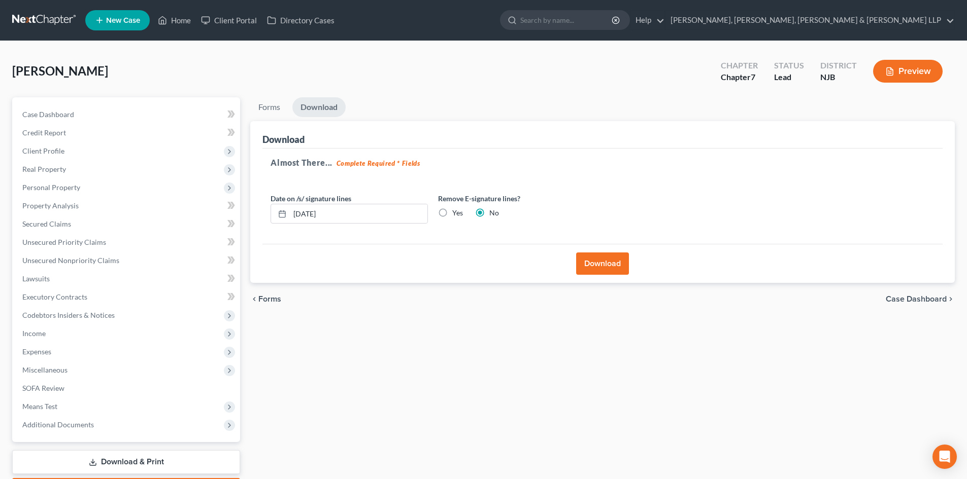
click at [452, 215] on label "Yes" at bounding box center [457, 213] width 11 height 10
click at [456, 215] on input "Yes" at bounding box center [459, 211] width 7 height 7
radio input "true"
radio input "false"
click at [613, 264] on button "Download" at bounding box center [602, 264] width 53 height 22
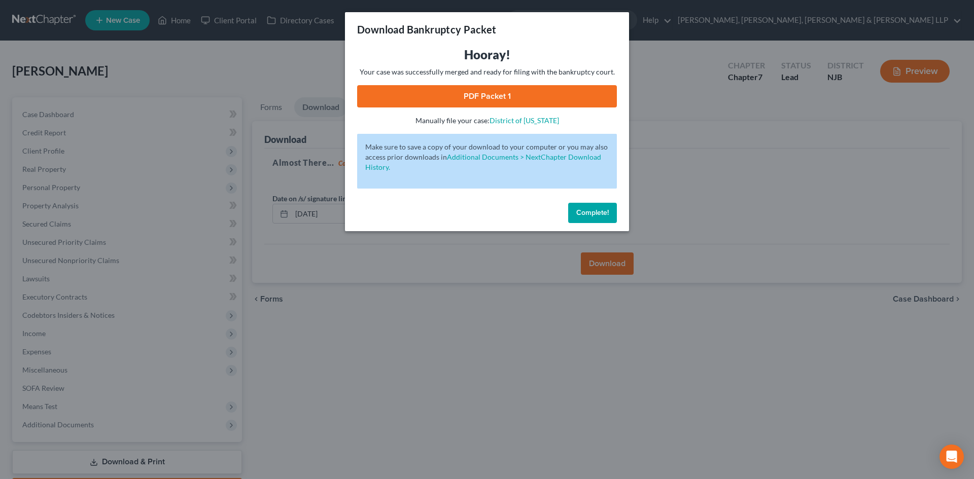
click at [560, 96] on link "PDF Packet 1" at bounding box center [487, 96] width 260 height 22
click at [186, 109] on div "Download Bankruptcy Packet Hooray! Your case was successfully merged and ready …" at bounding box center [487, 239] width 974 height 479
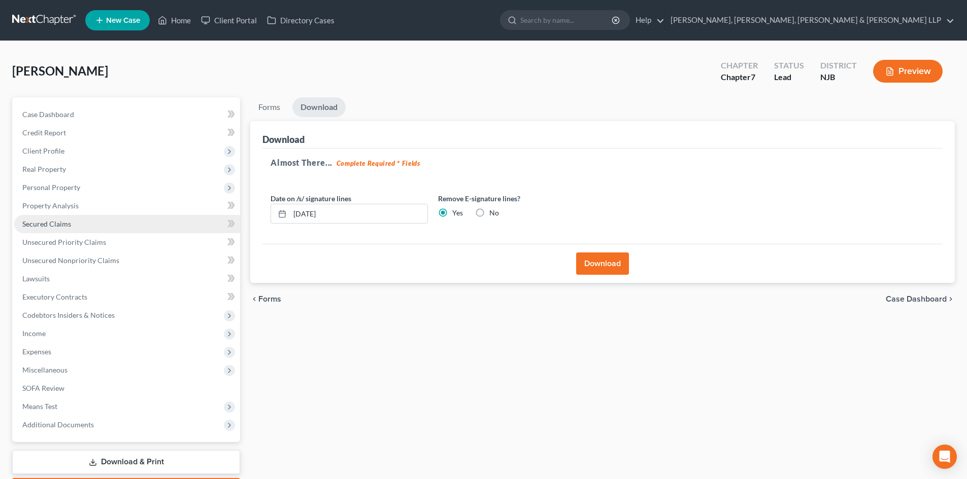
click at [83, 220] on link "Secured Claims" at bounding box center [127, 224] width 226 height 18
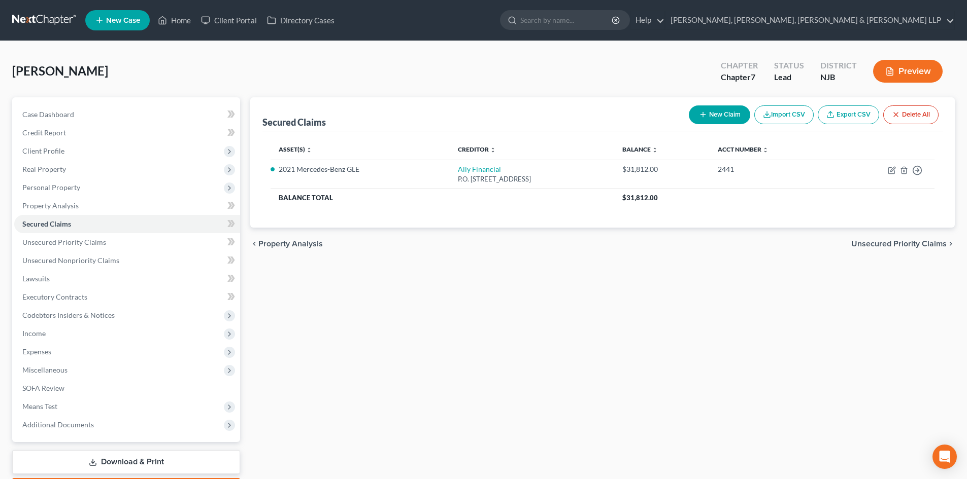
click at [513, 474] on div "Secured Claims New Claim Import CSV Export CSV Delete All Asset(s) expand_more …" at bounding box center [602, 298] width 714 height 403
click at [74, 150] on span "Client Profile" at bounding box center [127, 151] width 226 height 18
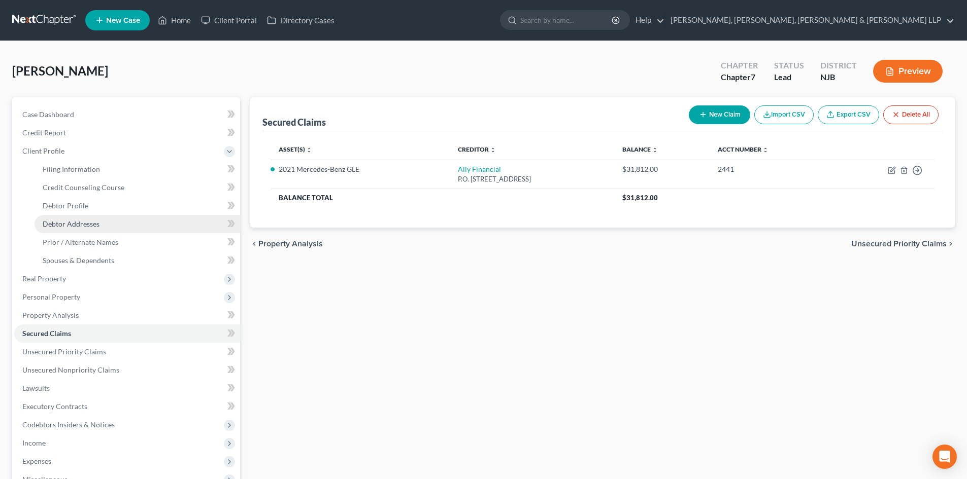
click at [90, 225] on span "Debtor Addresses" at bounding box center [71, 224] width 57 height 9
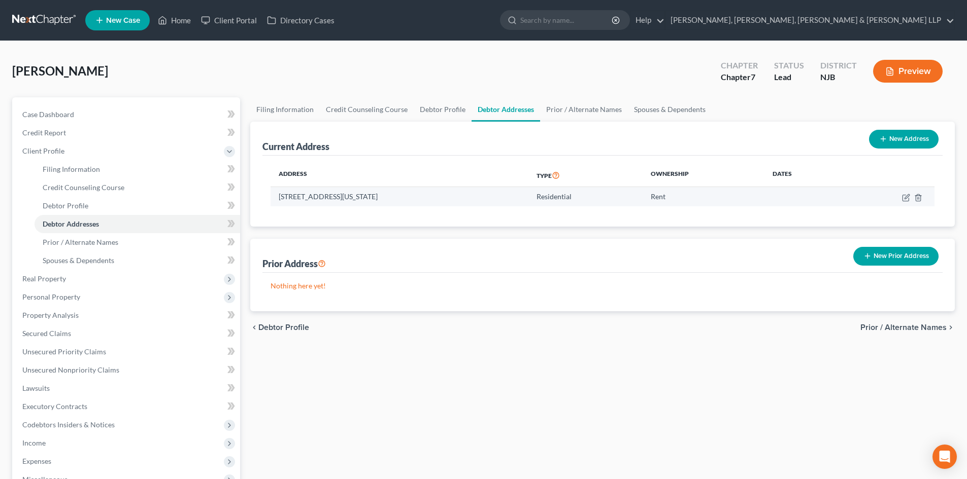
drag, startPoint x: 328, startPoint y: 196, endPoint x: 277, endPoint y: 200, distance: 50.9
click at [277, 200] on td "[STREET_ADDRESS][US_STATE]" at bounding box center [398, 196] width 257 height 19
